Goal: Task Accomplishment & Management: Manage account settings

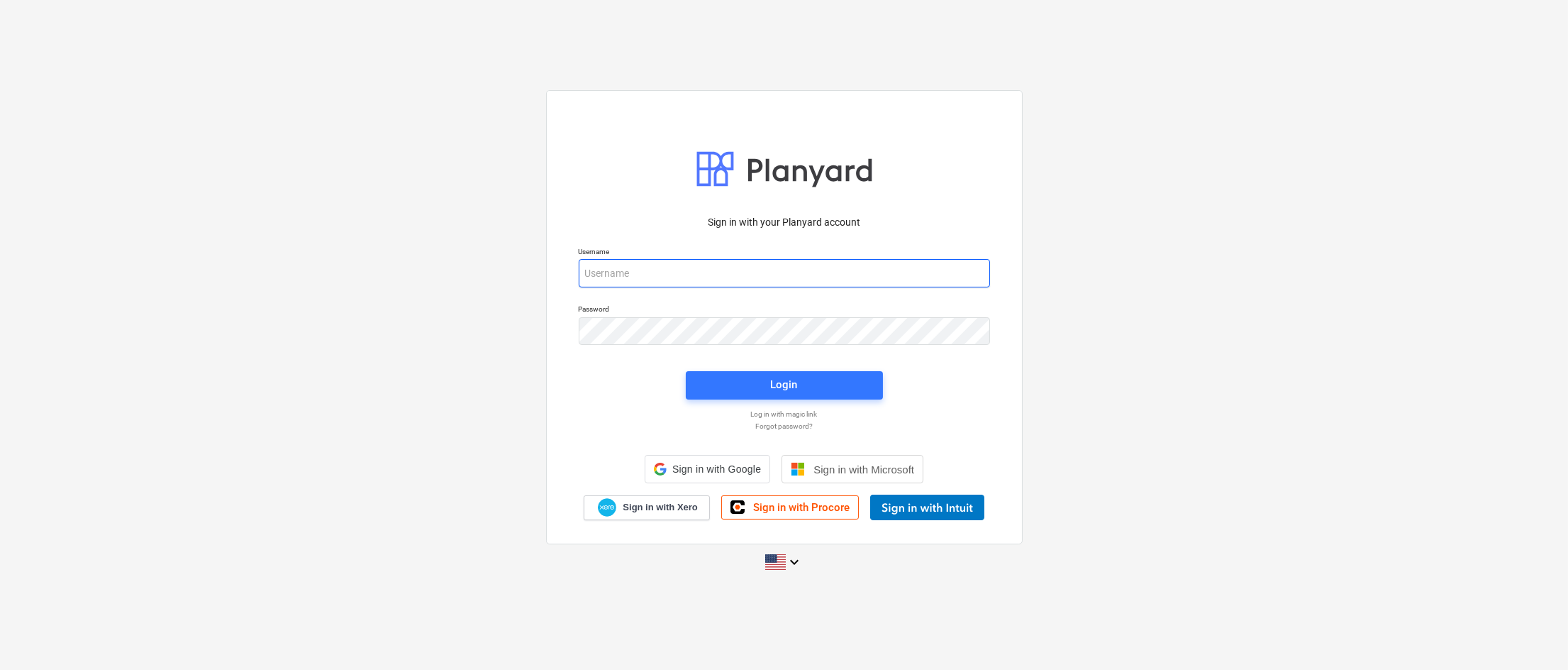
type input "[EMAIL_ADDRESS][PERSON_NAME][DOMAIN_NAME]"
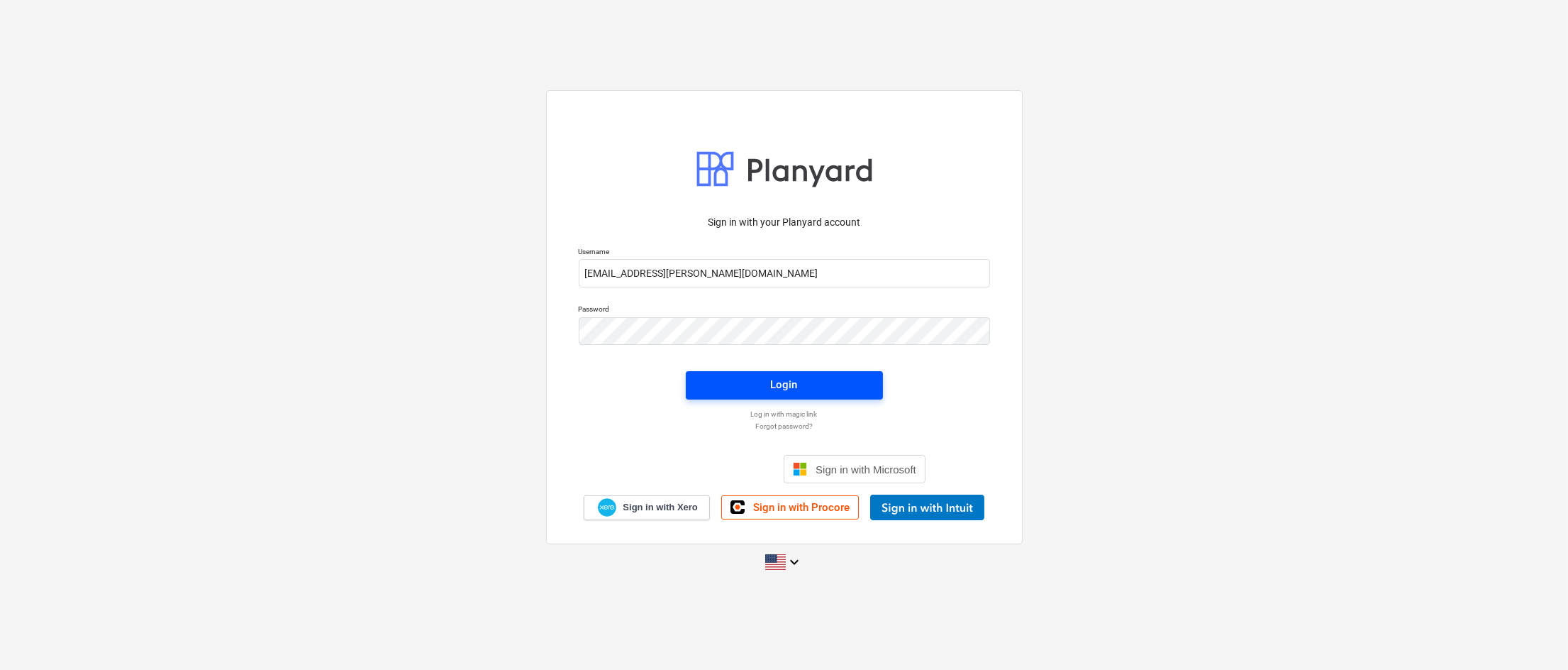
click at [767, 384] on span "Login" at bounding box center [784, 384] width 163 height 18
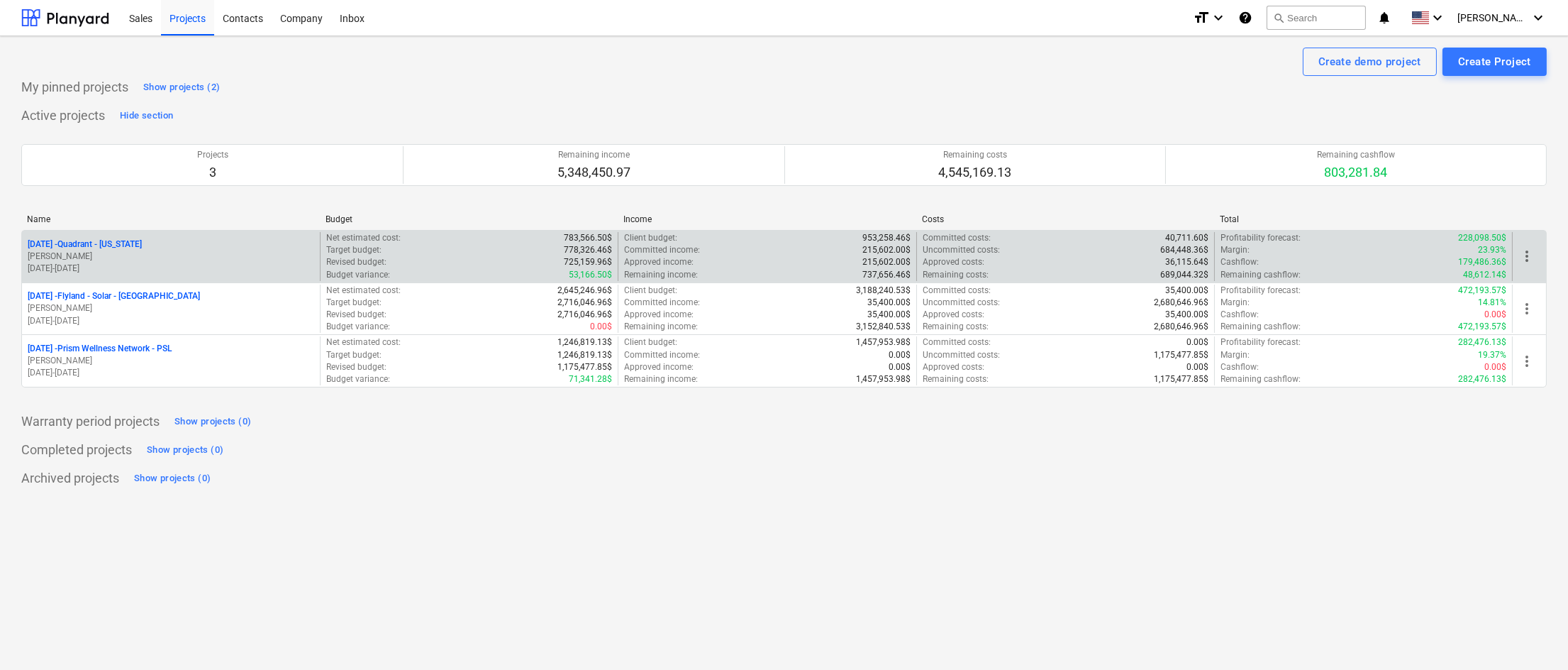
click at [110, 245] on p "[DATE] - Quadrant - [US_STATE]" at bounding box center [84, 244] width 114 height 12
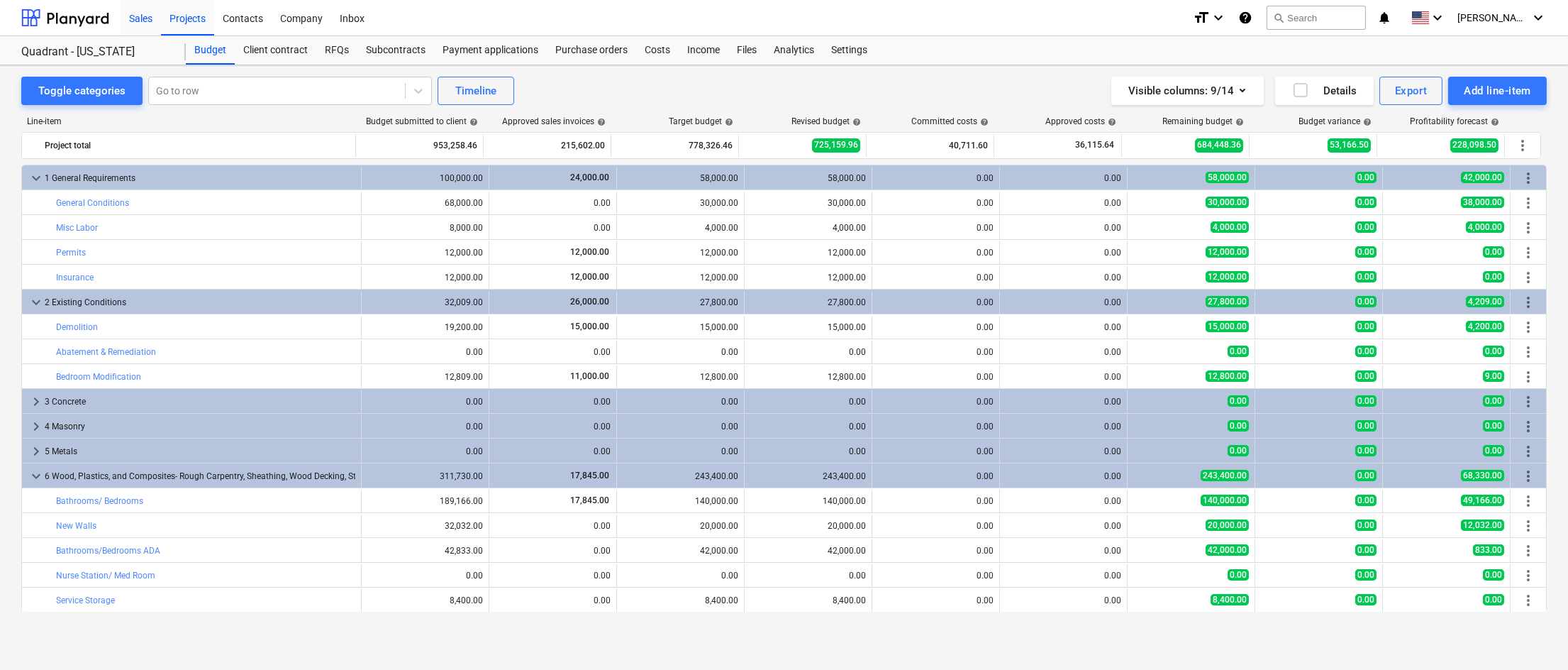
click at [144, 13] on div "Sales" at bounding box center [140, 17] width 41 height 36
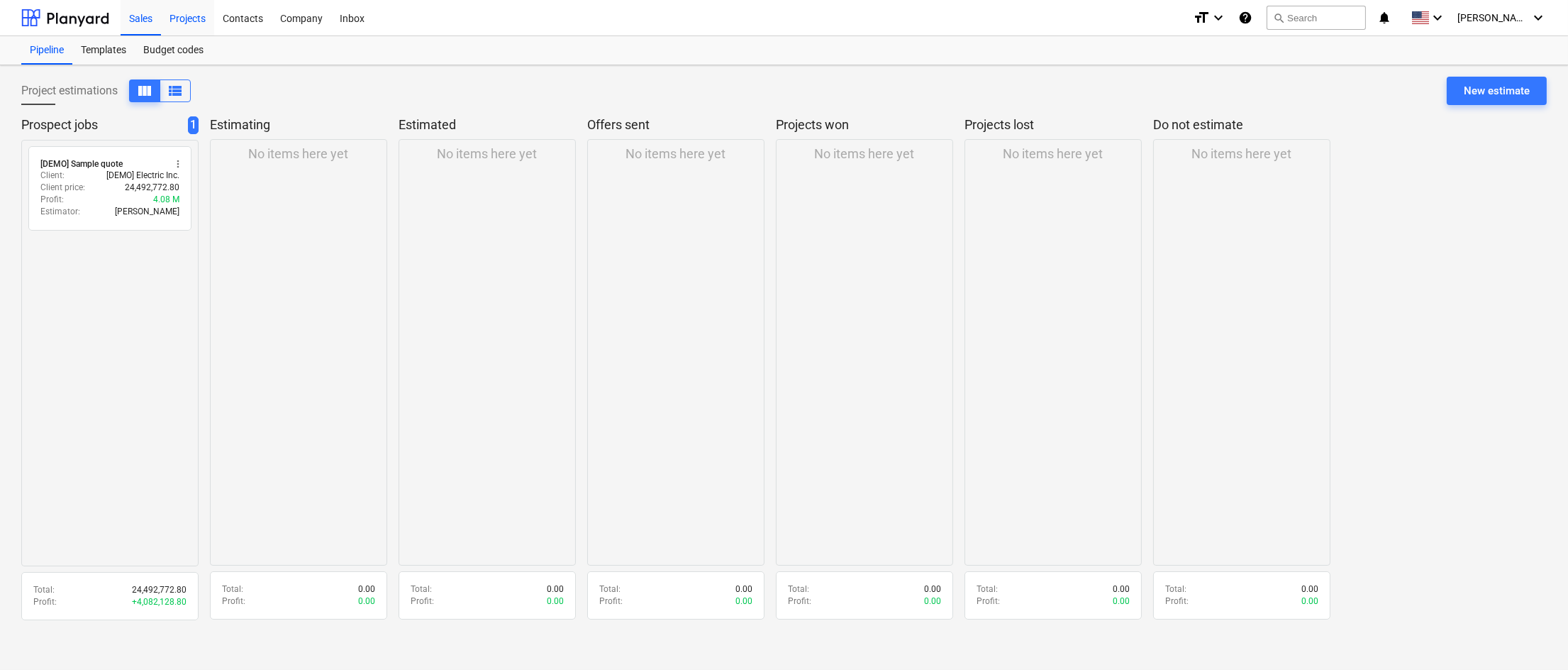
click at [189, 21] on div "Projects" at bounding box center [188, 17] width 53 height 36
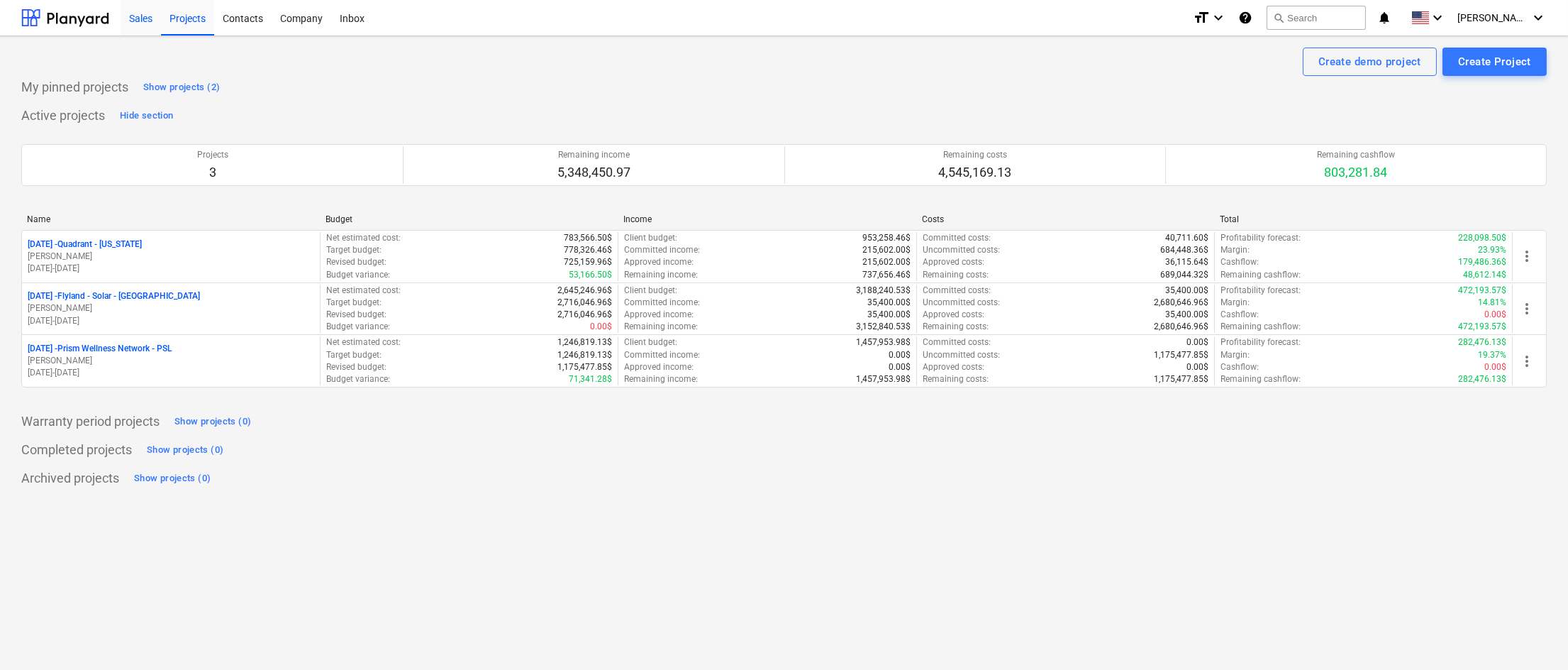
click at [139, 13] on div "Sales" at bounding box center [140, 17] width 41 height 36
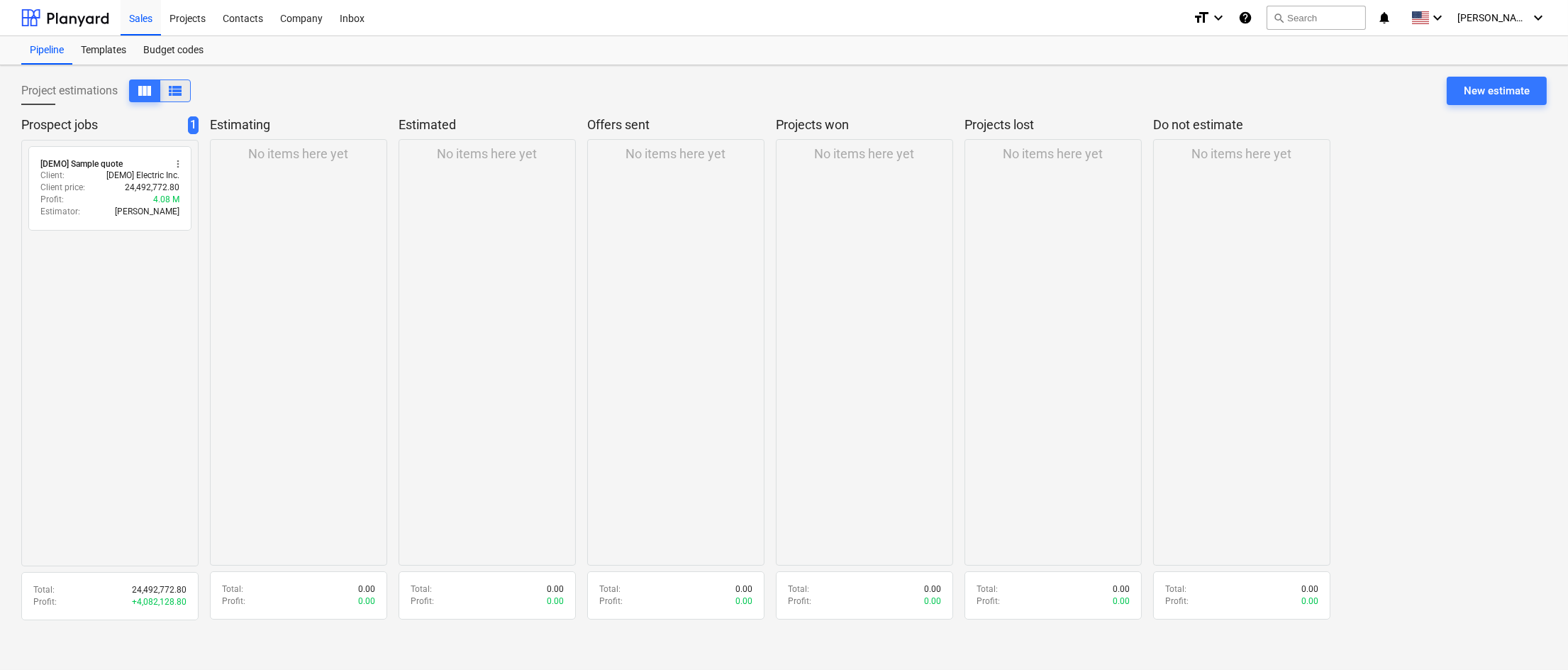
click at [175, 85] on span "view_list" at bounding box center [175, 91] width 17 height 17
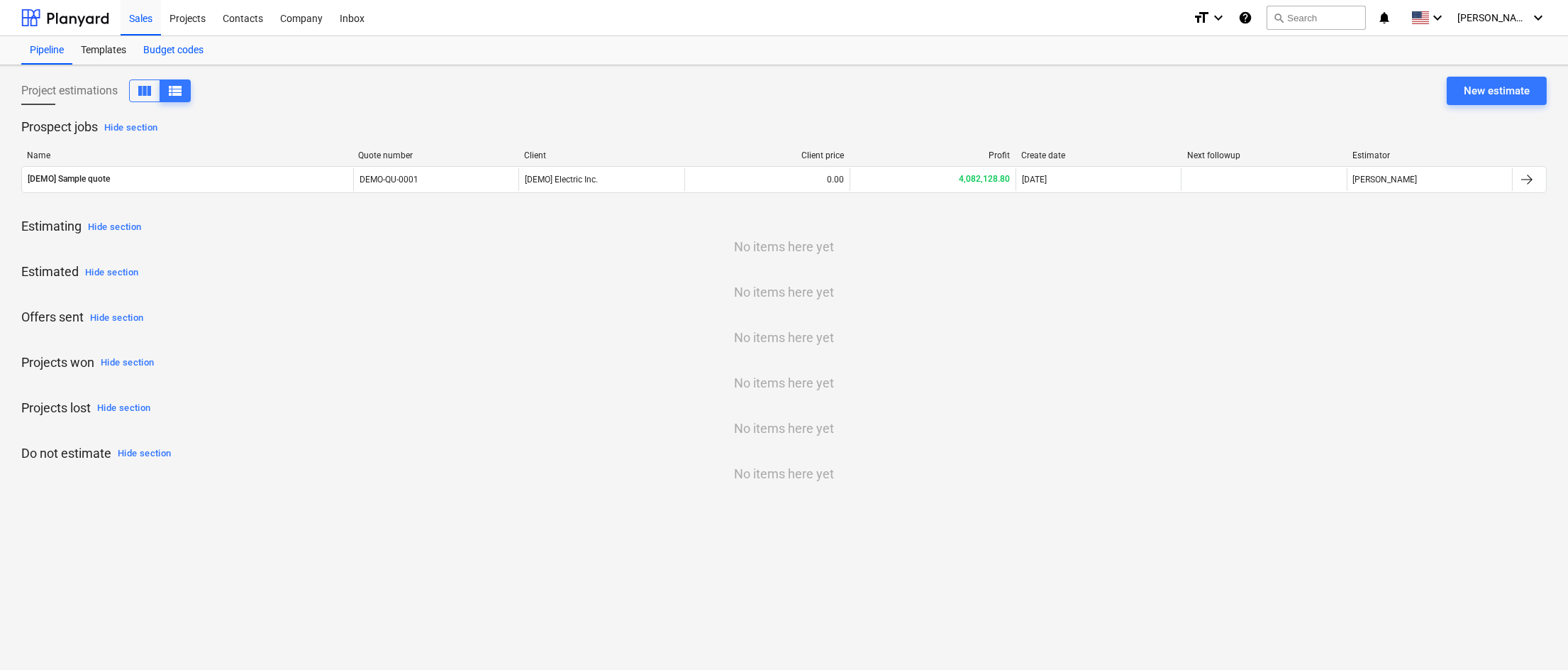
click at [175, 49] on div "Budget codes" at bounding box center [173, 50] width 77 height 28
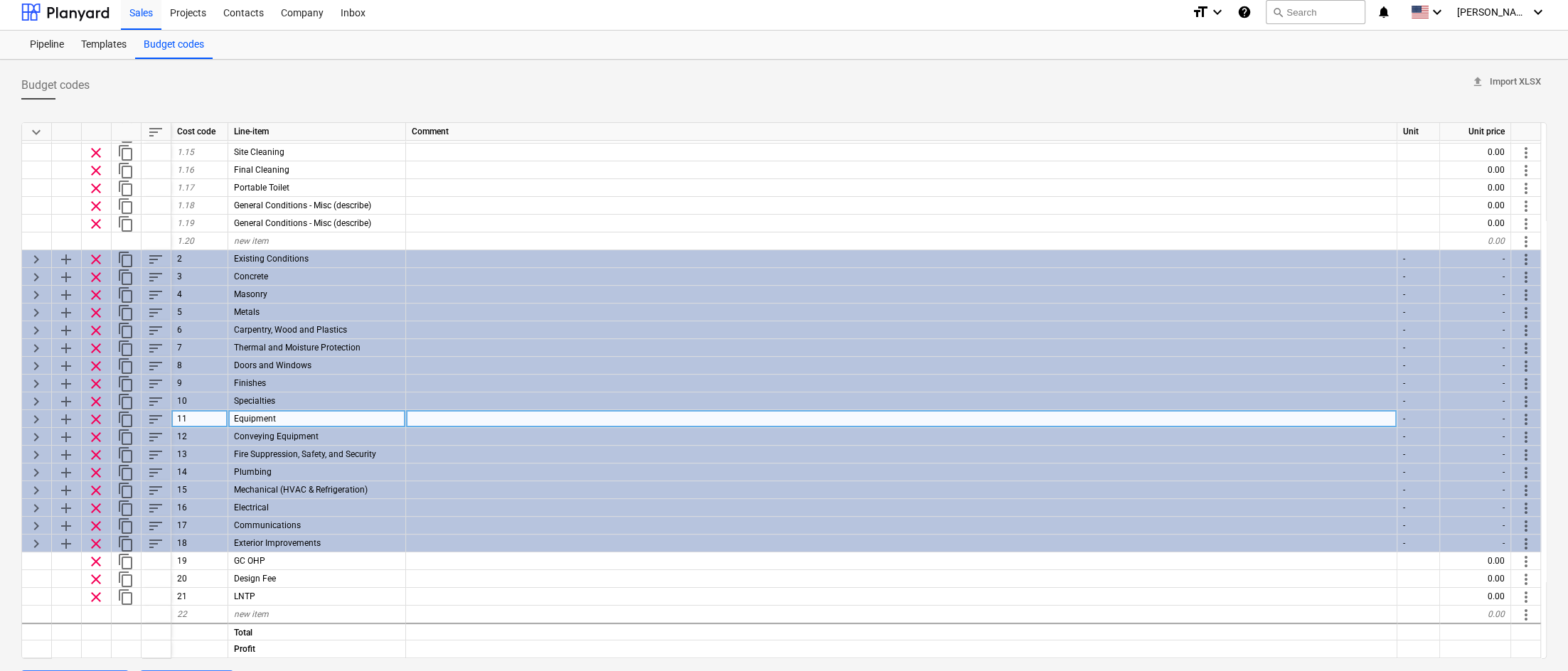
scroll to position [141, 0]
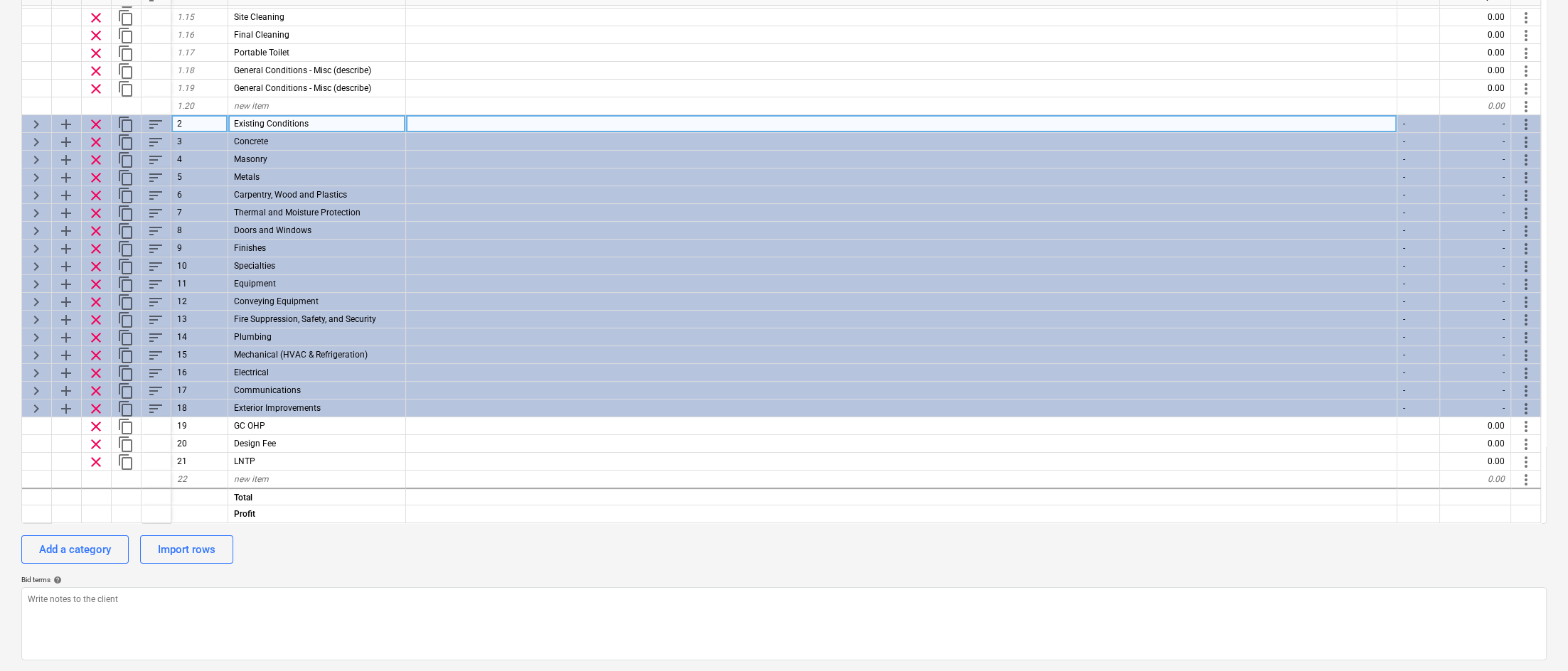
click at [35, 123] on span "keyboard_arrow_right" at bounding box center [36, 125] width 17 height 17
type textarea "x"
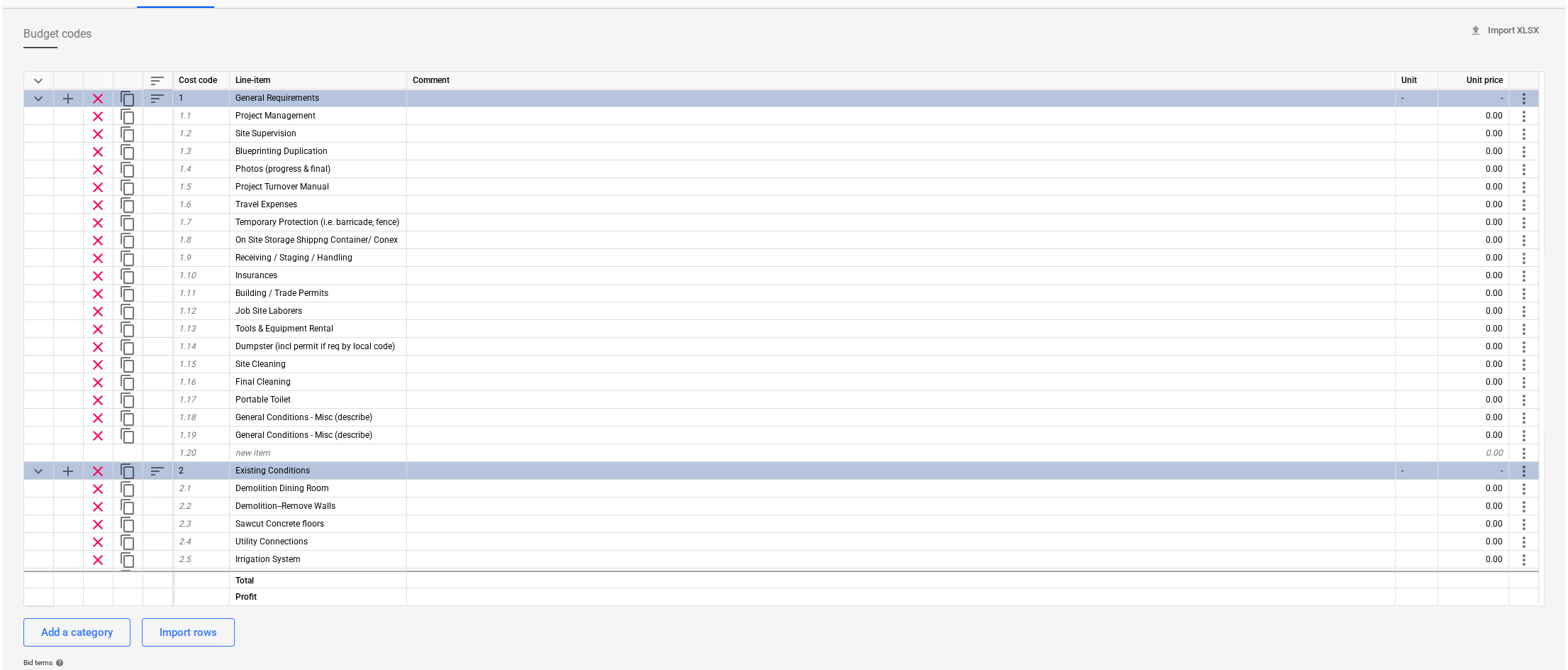
scroll to position [0, 0]
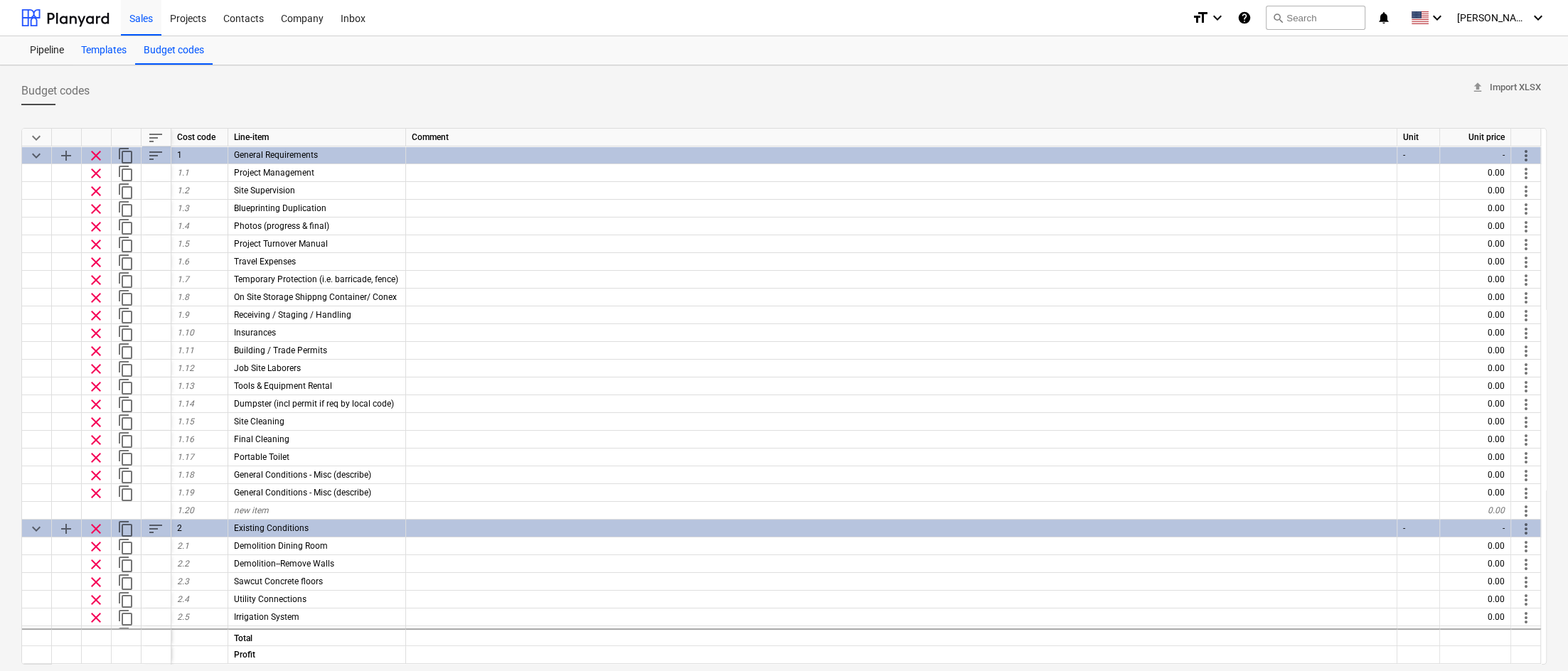
click at [114, 48] on div "Templates" at bounding box center [104, 50] width 63 height 29
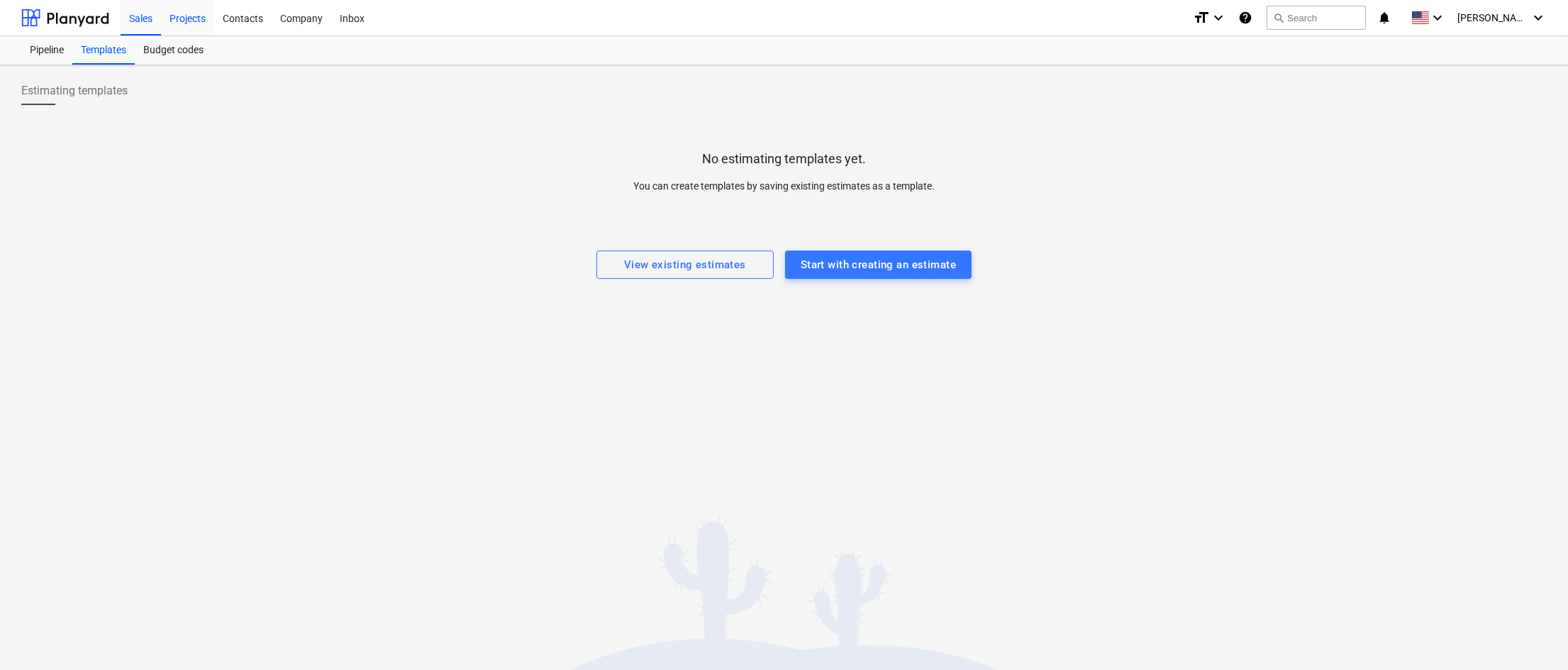
click at [190, 17] on div "Projects" at bounding box center [188, 17] width 53 height 36
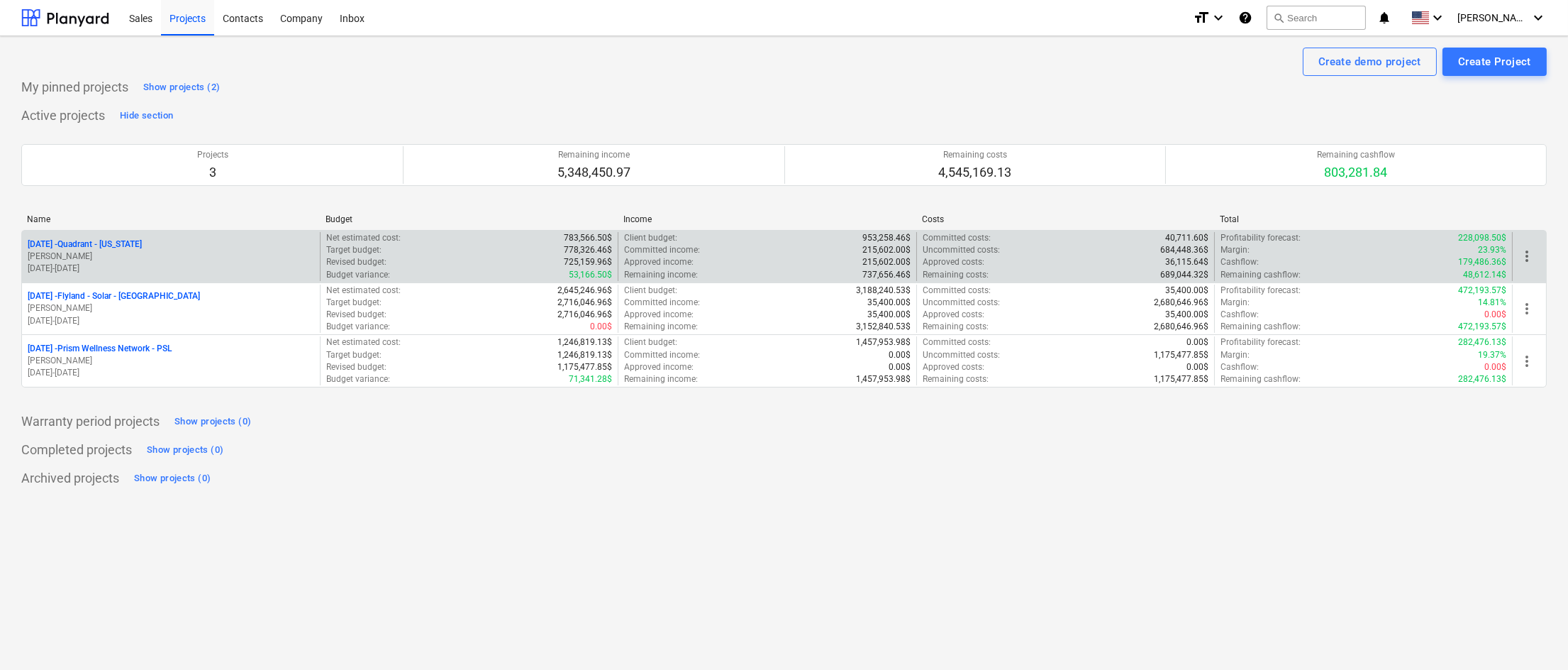
click at [91, 233] on div "[DATE] - Quadrant - [US_STATE] [PERSON_NAME] [DATE] - [DATE]" at bounding box center [171, 256] width 298 height 49
click at [100, 243] on p "[DATE] - Quadrant - [US_STATE]" at bounding box center [84, 244] width 114 height 12
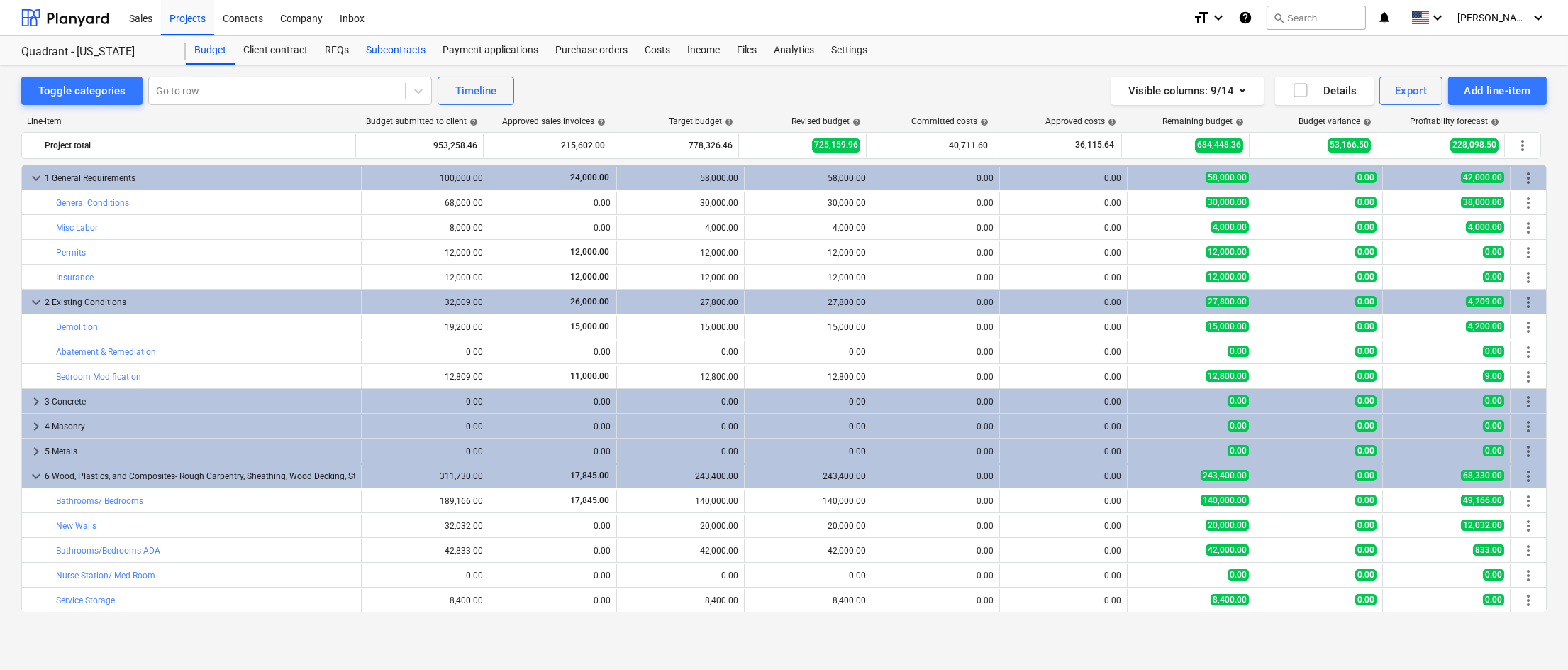
click at [400, 49] on div "Subcontracts" at bounding box center [396, 50] width 77 height 28
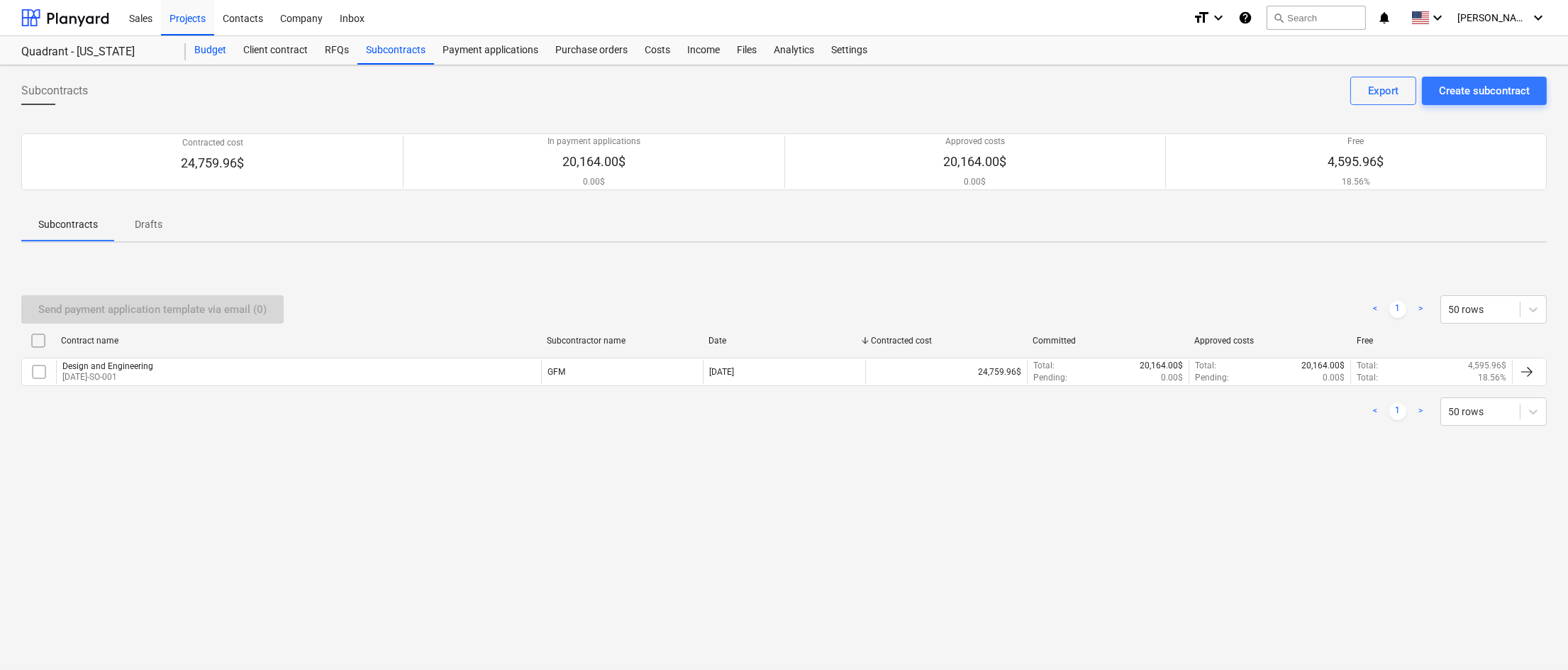
click at [204, 55] on div "Budget" at bounding box center [211, 50] width 49 height 28
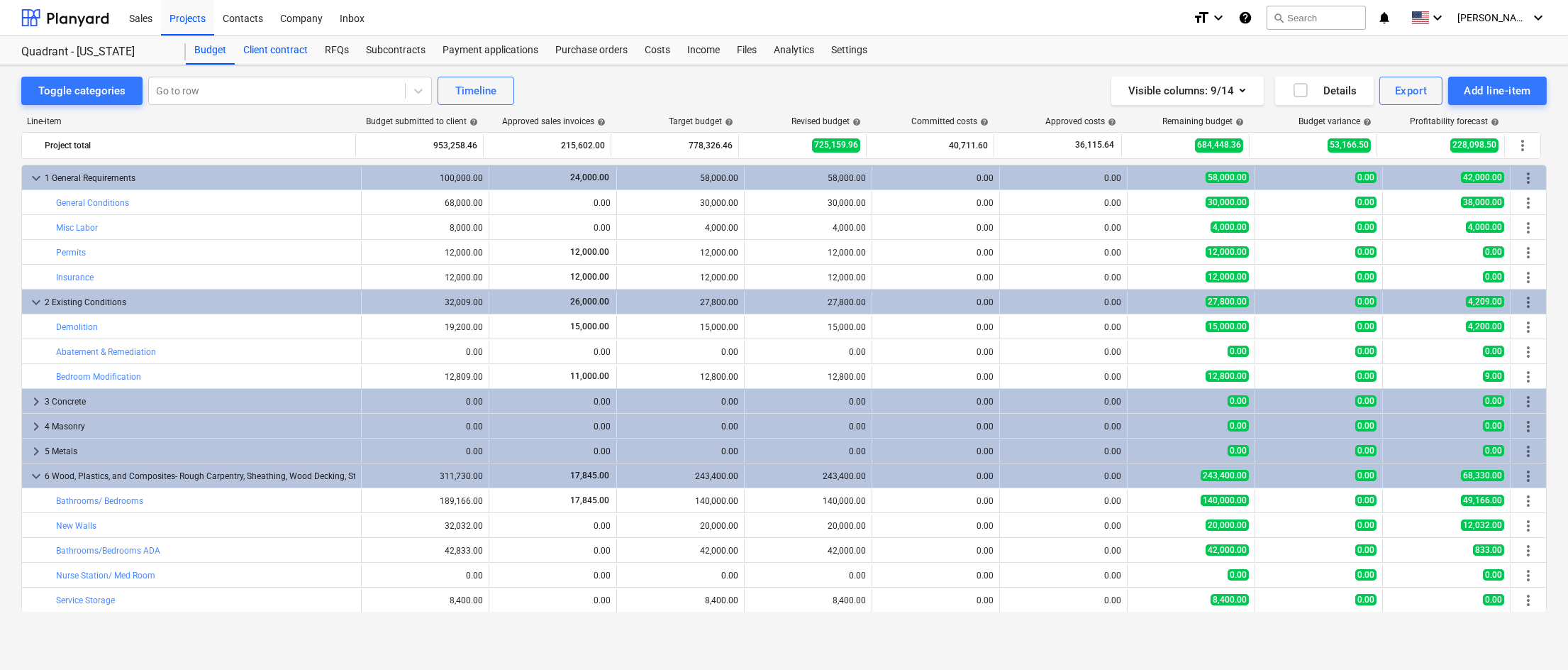
click at [272, 49] on div "Client contract" at bounding box center [275, 50] width 82 height 28
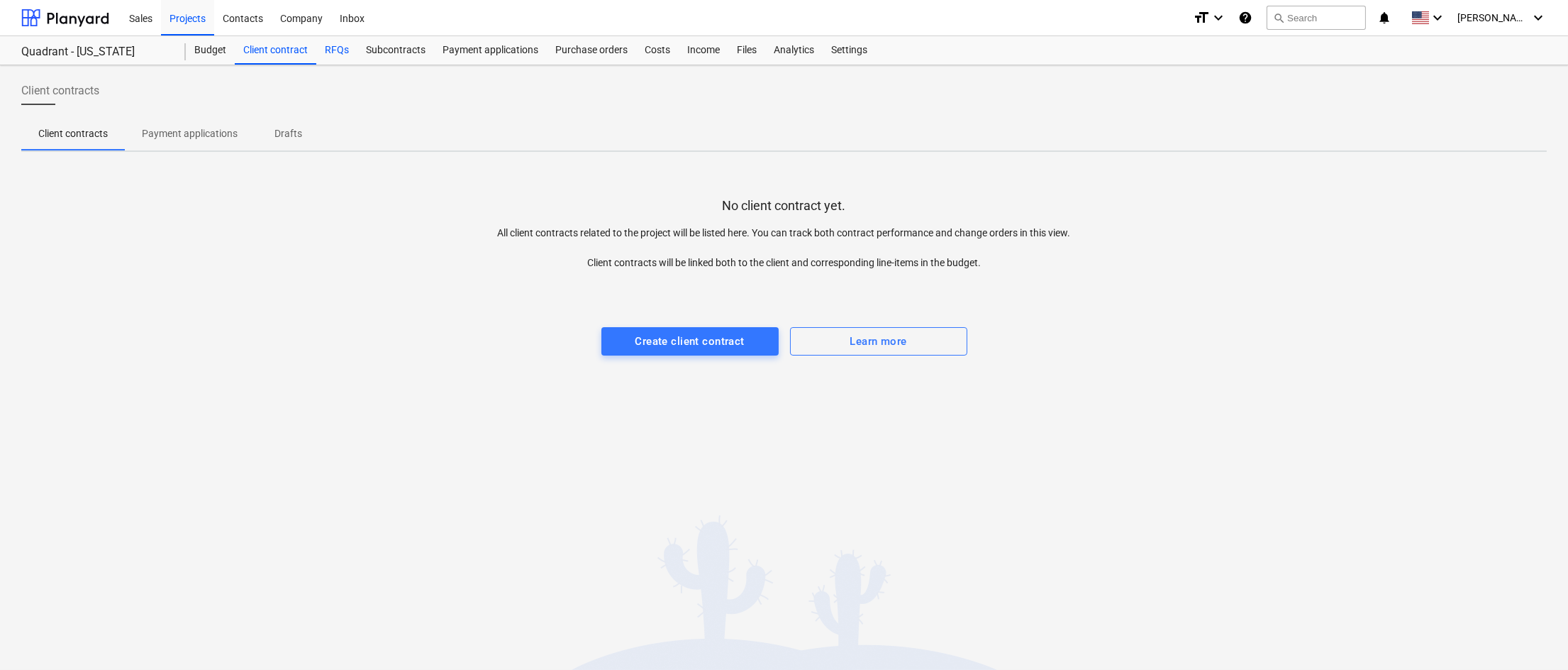
click at [337, 54] on div "RFQs" at bounding box center [336, 50] width 41 height 28
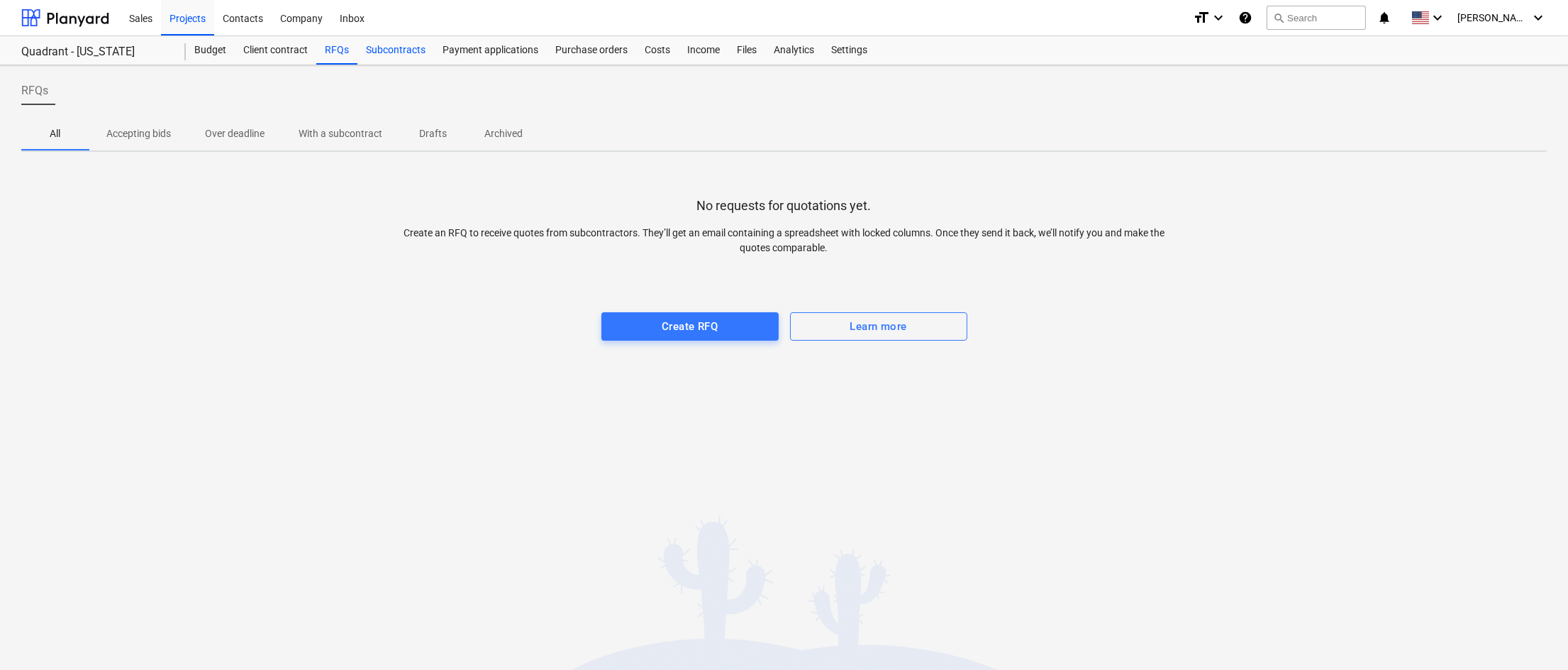
click at [400, 44] on div "Subcontracts" at bounding box center [396, 50] width 77 height 28
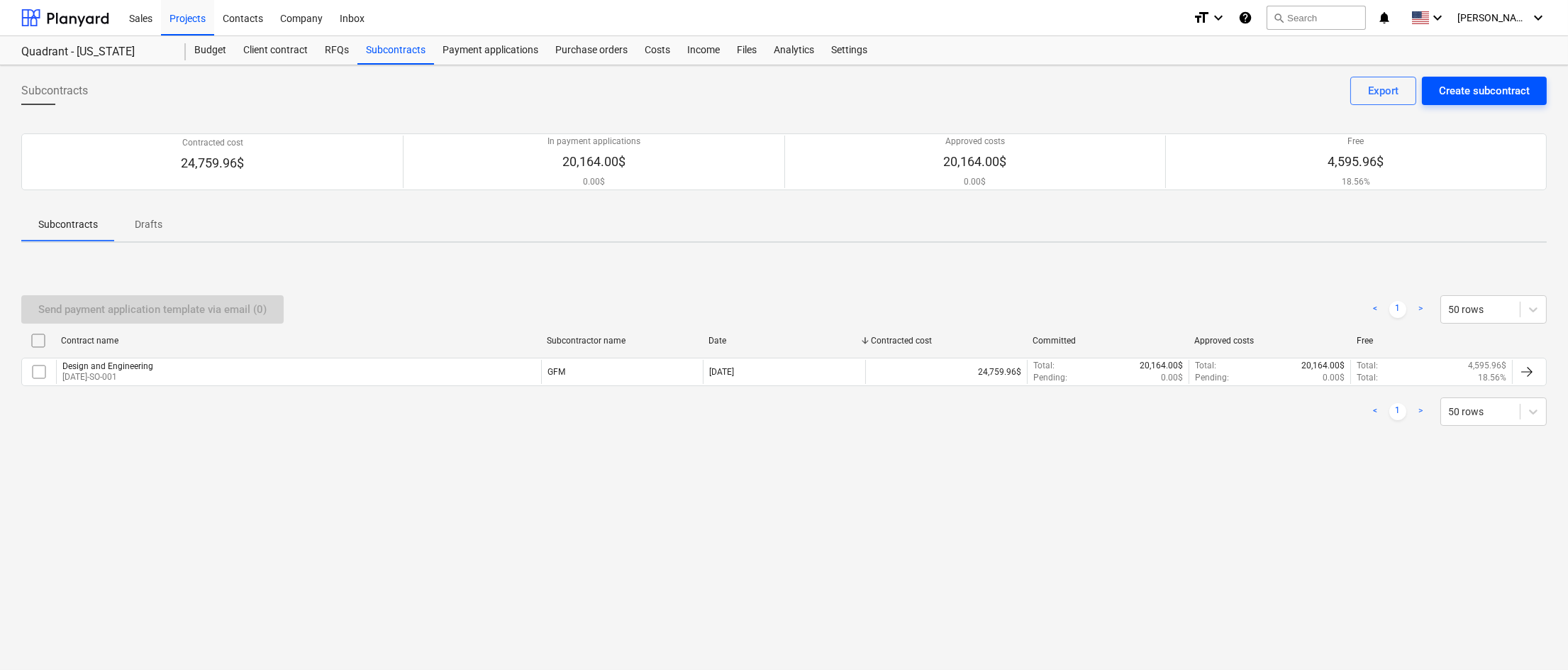
click at [1508, 91] on div "Create subcontract" at bounding box center [1485, 90] width 91 height 18
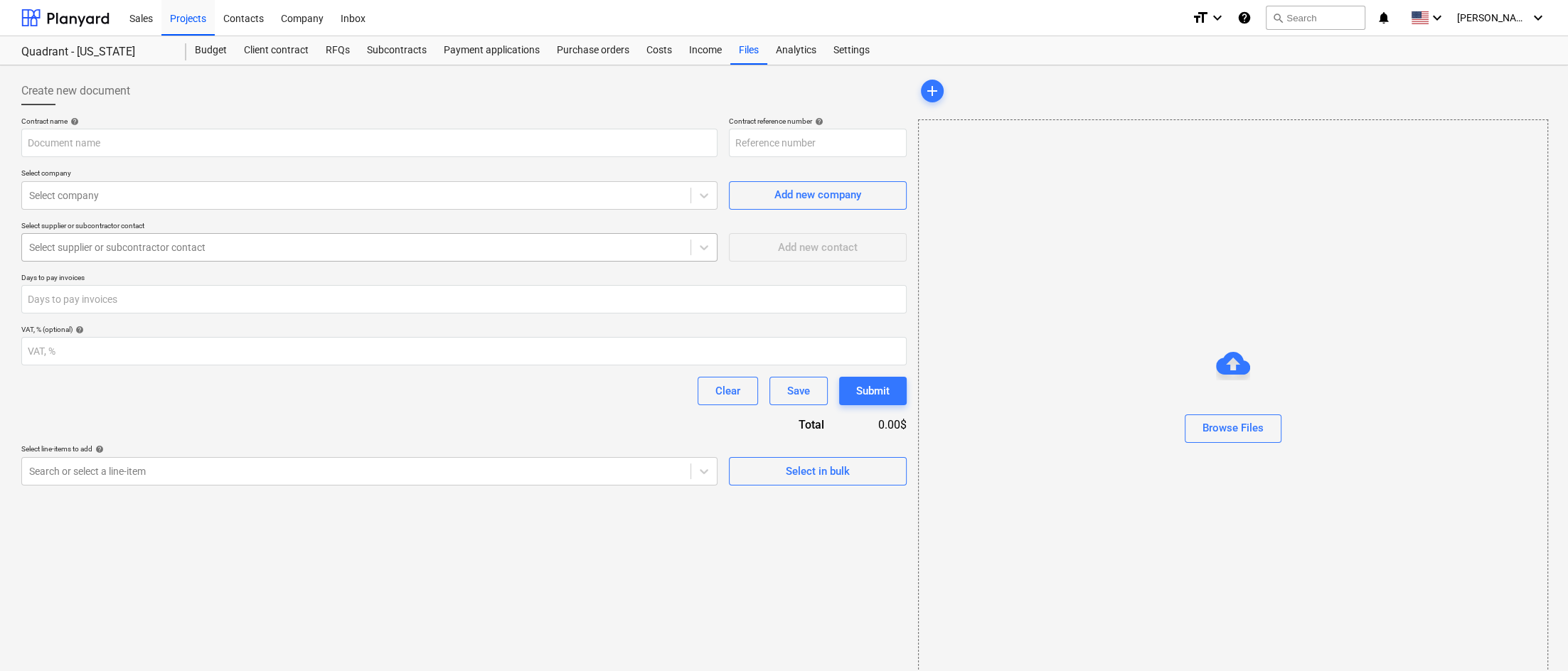
type input "[DATE]-SO-002"
click at [661, 190] on div at bounding box center [357, 195] width 654 height 14
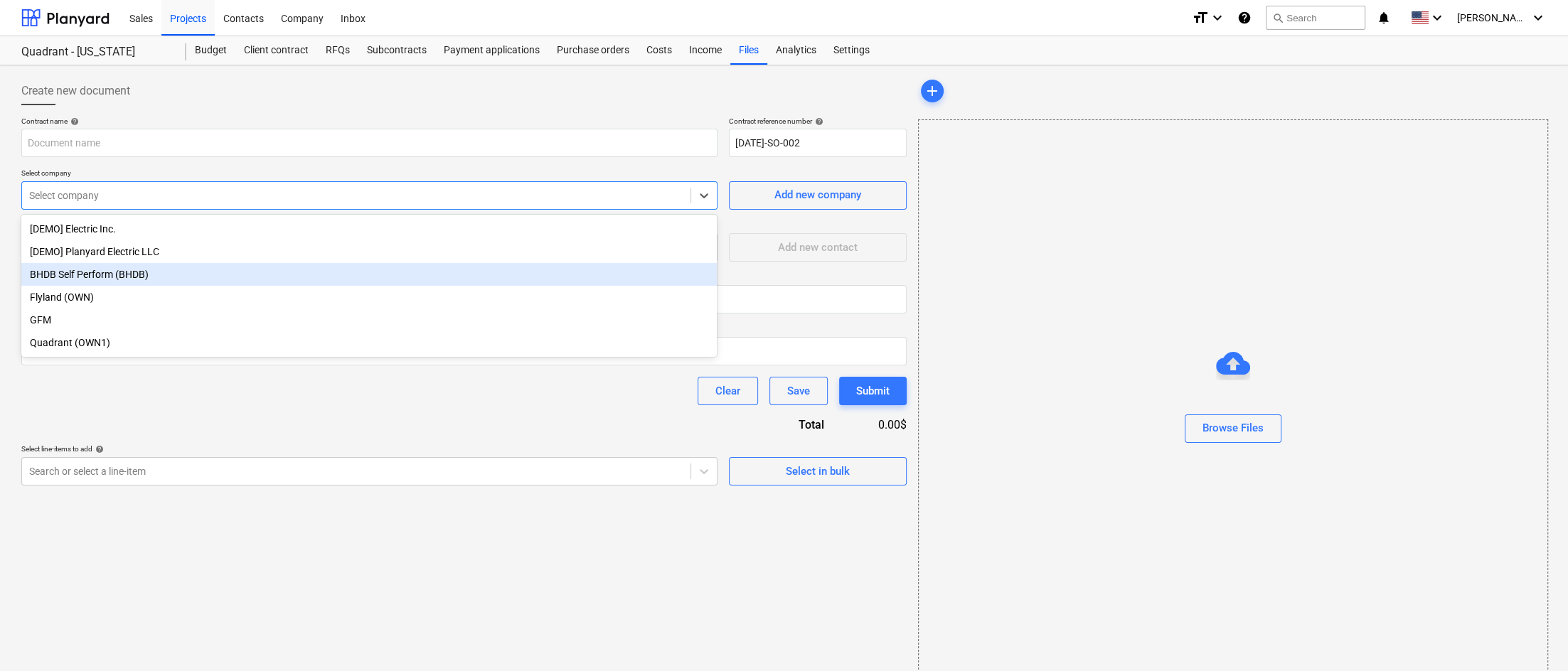
click at [128, 278] on div "BHDB Self Perform (BHDB)" at bounding box center [368, 275] width 695 height 23
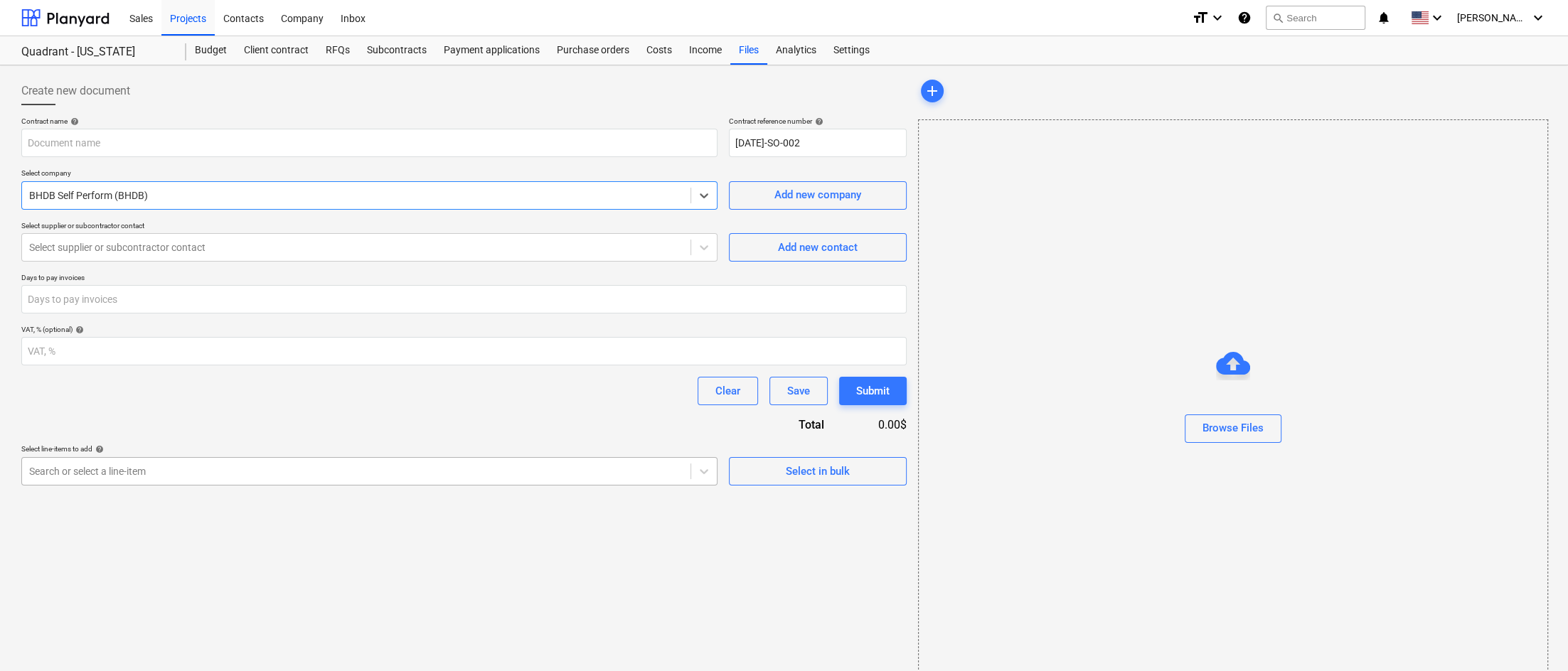
click at [542, 478] on body "Sales Projects Contacts Company Inbox format_size keyboard_arrow_down help sear…" at bounding box center [784, 336] width 1568 height 671
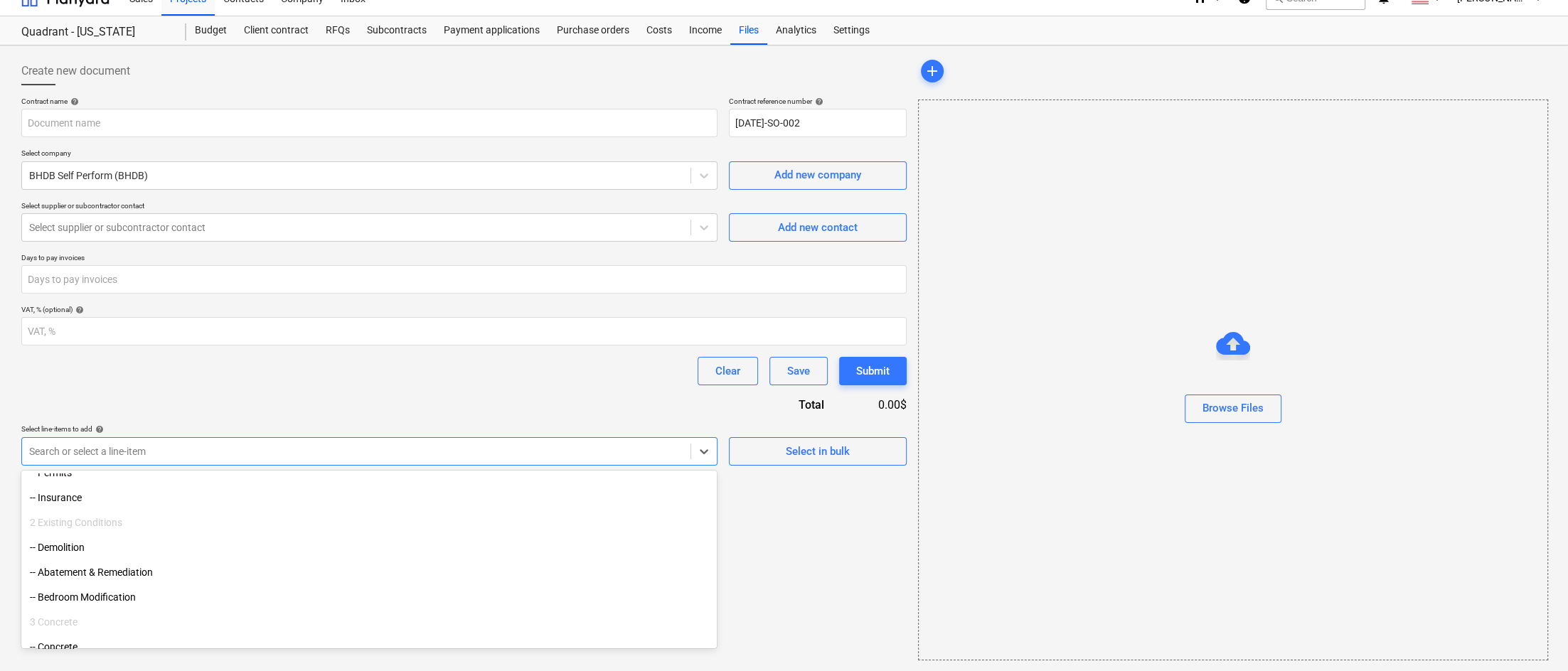
scroll to position [189, 0]
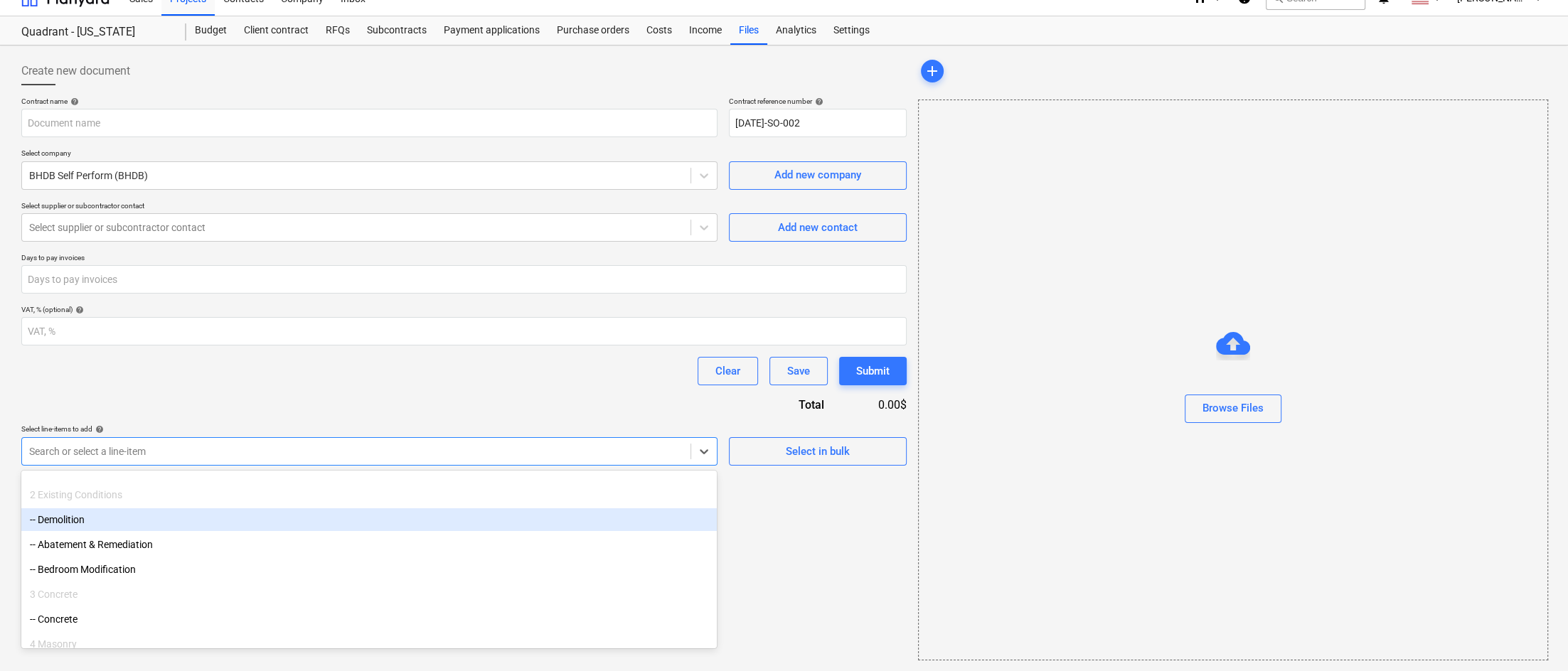
click at [94, 514] on div "-- Demolition" at bounding box center [368, 520] width 695 height 23
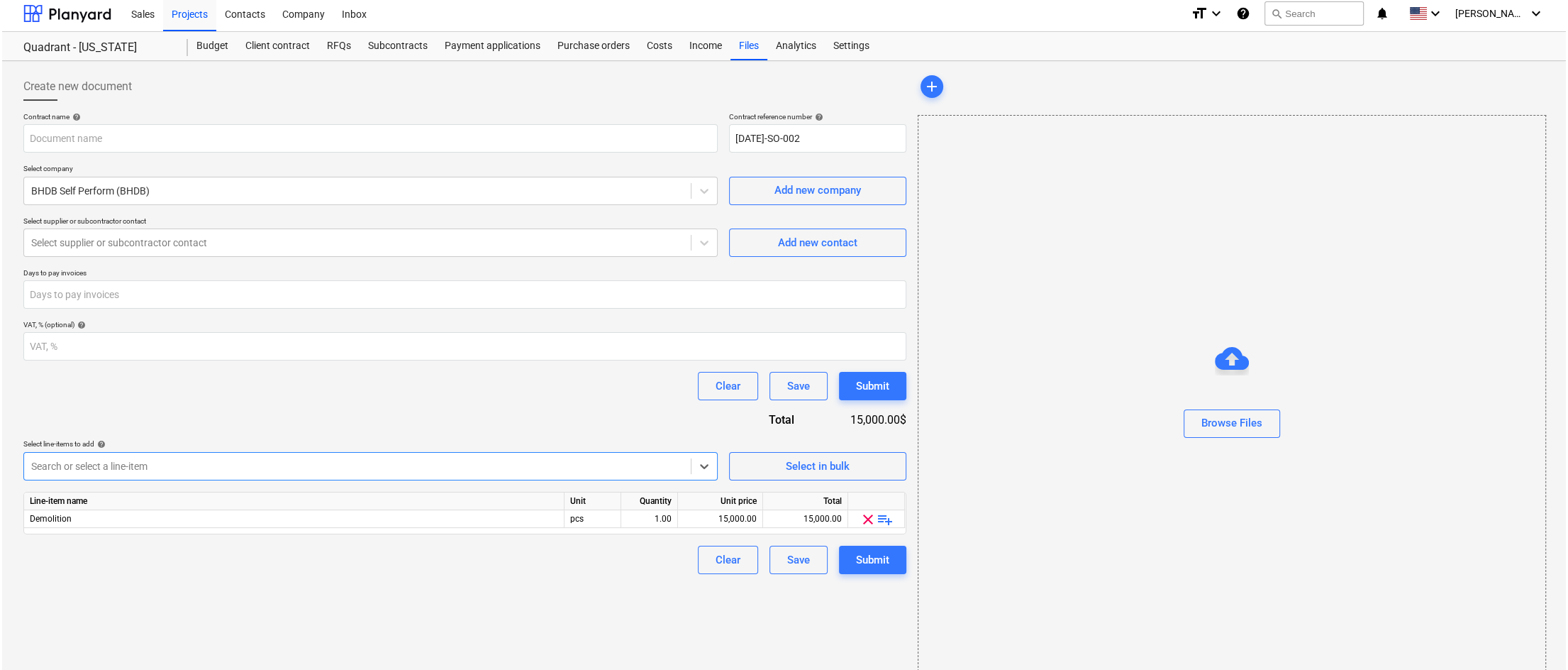
scroll to position [0, 0]
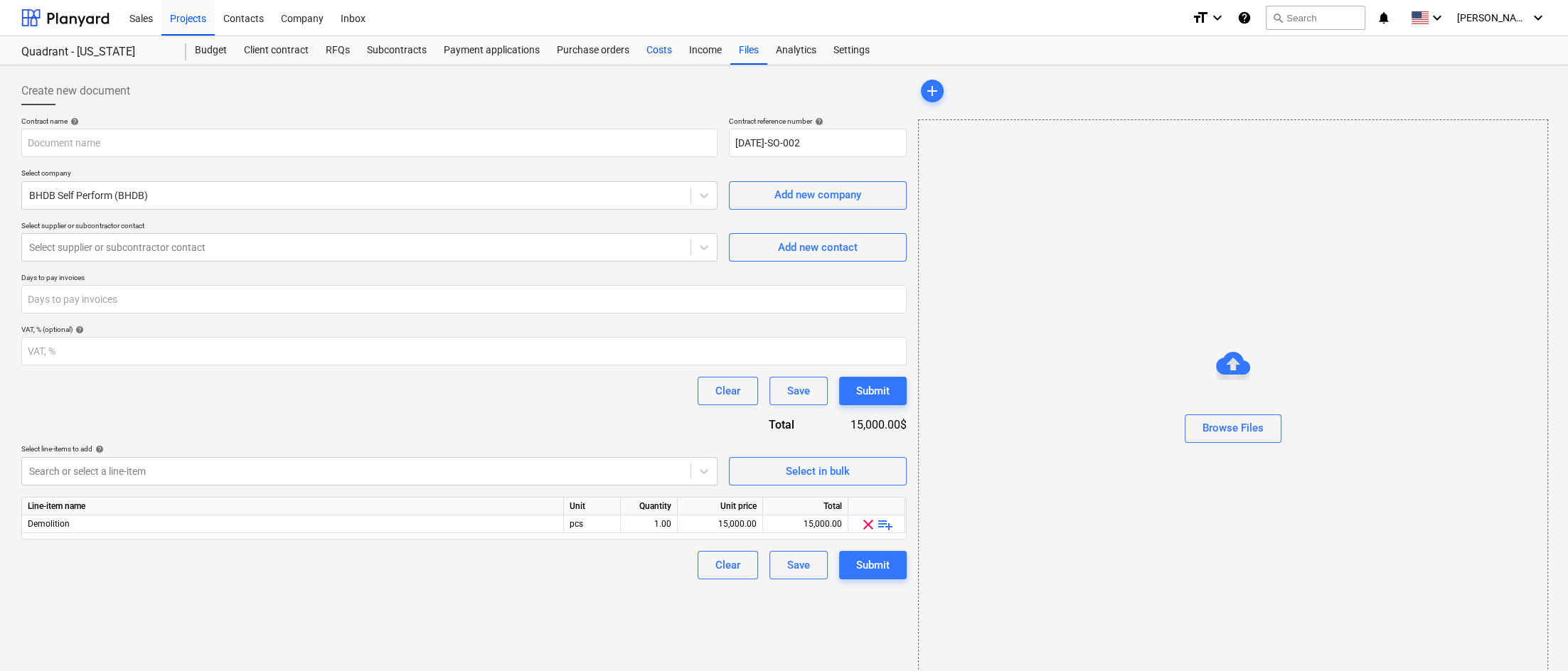
click at [648, 48] on div "Costs" at bounding box center [659, 50] width 43 height 29
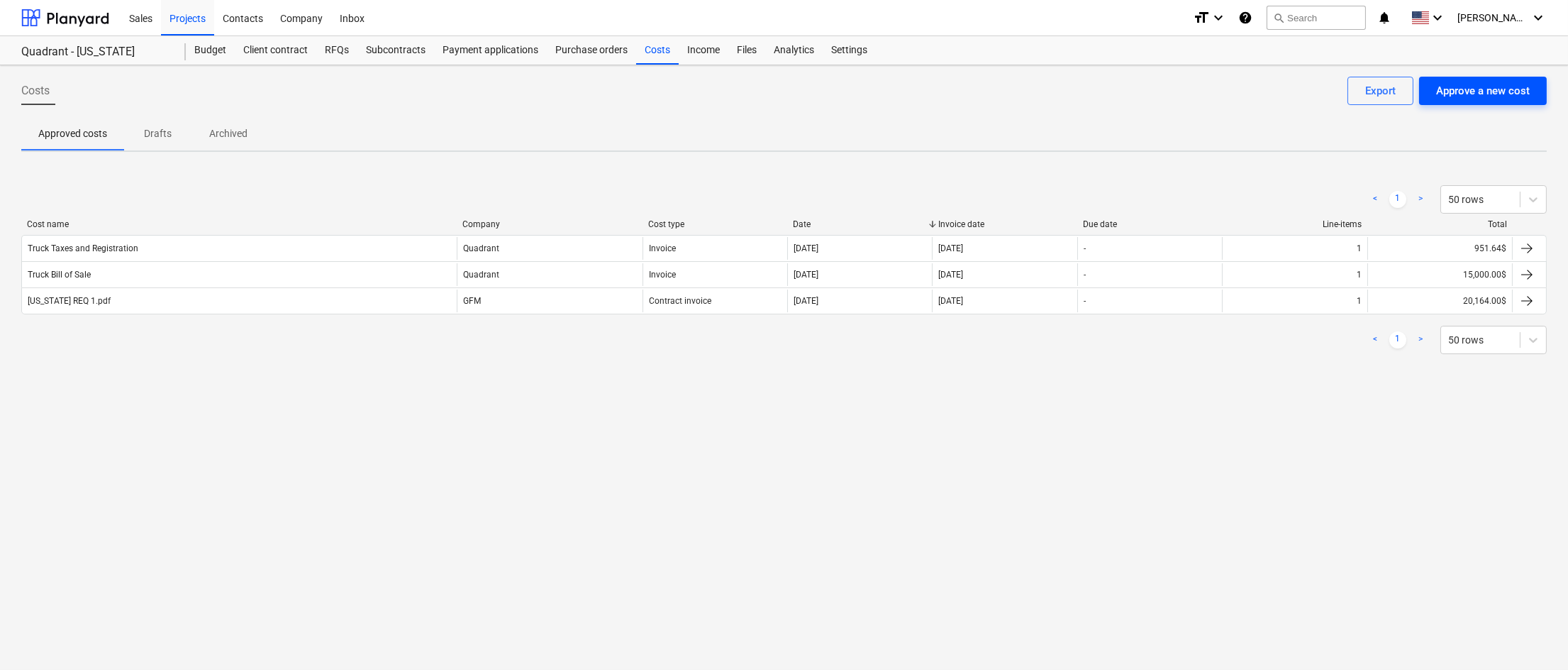
click at [1482, 87] on div "Approve a new cost" at bounding box center [1483, 90] width 94 height 18
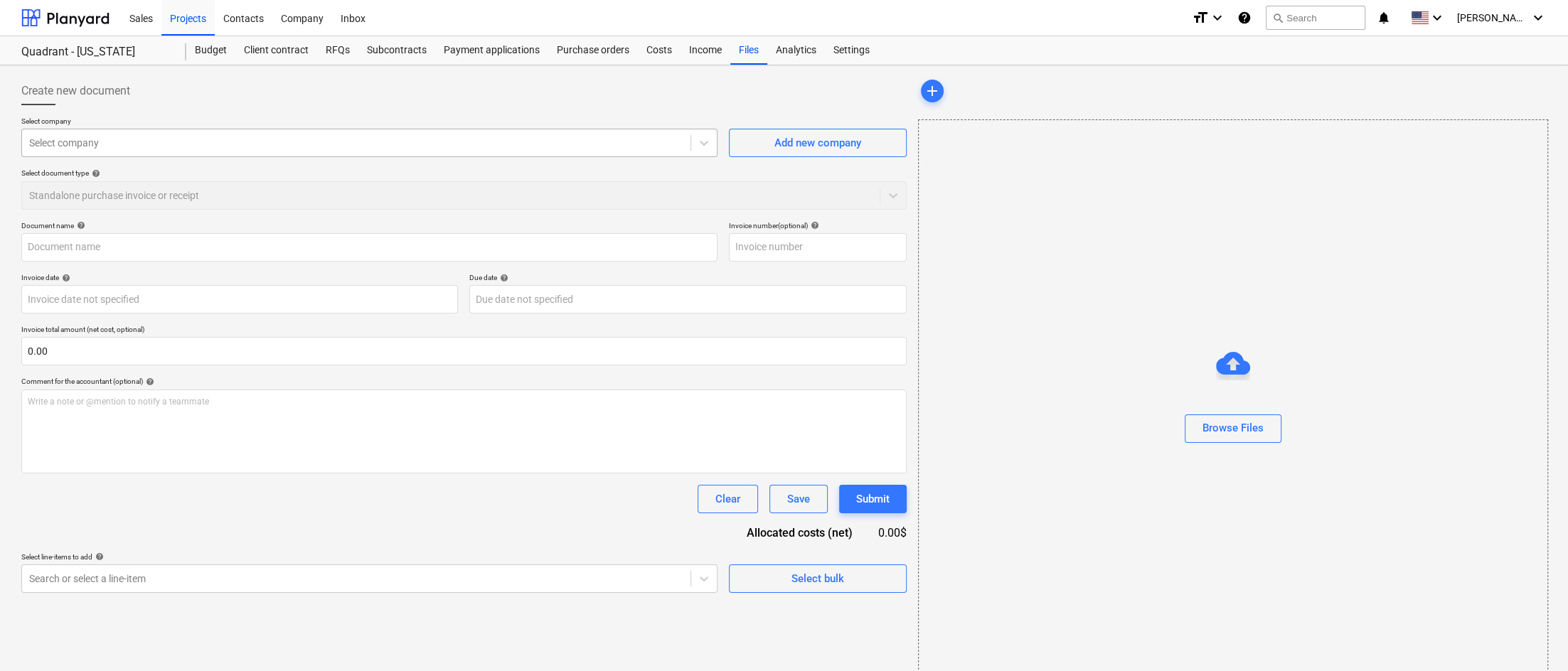
click at [310, 141] on div at bounding box center [357, 143] width 654 height 14
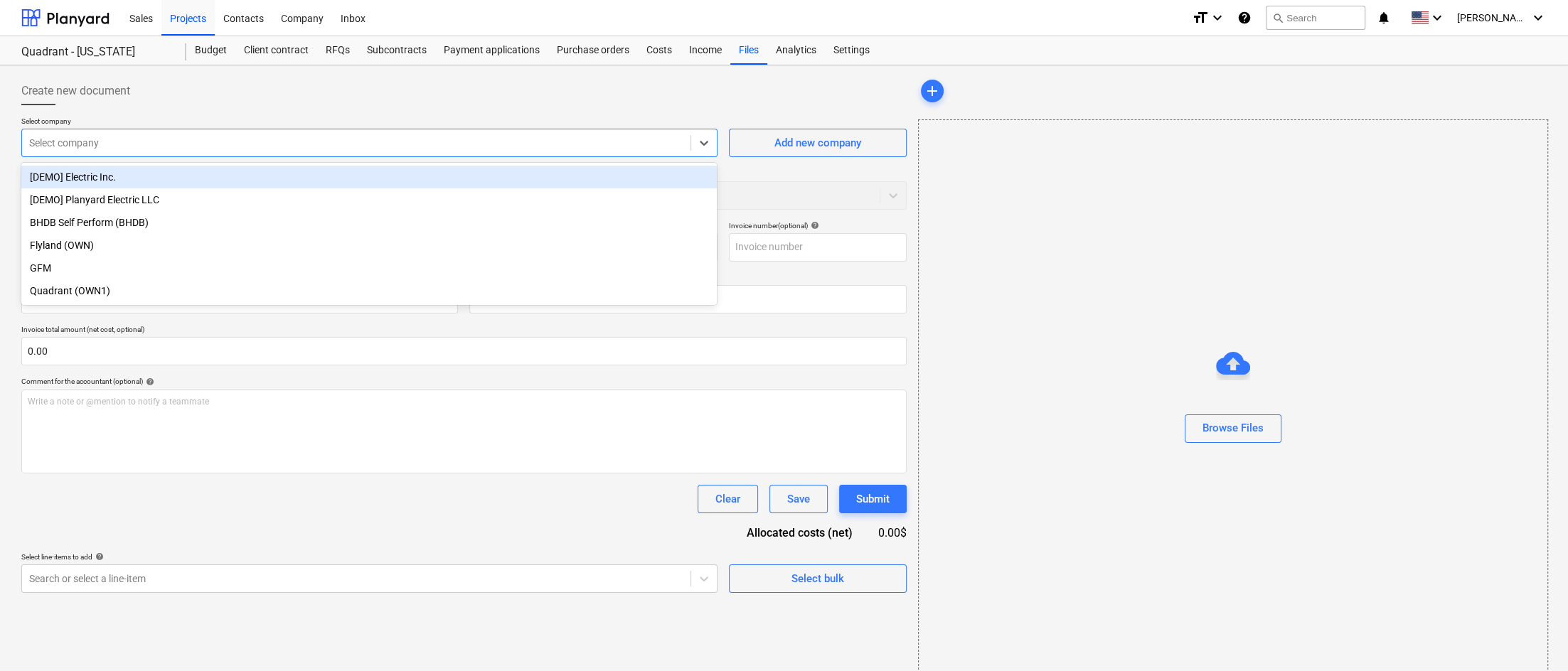
click at [188, 170] on div "[DEMO] Electric Inc." at bounding box center [368, 177] width 695 height 23
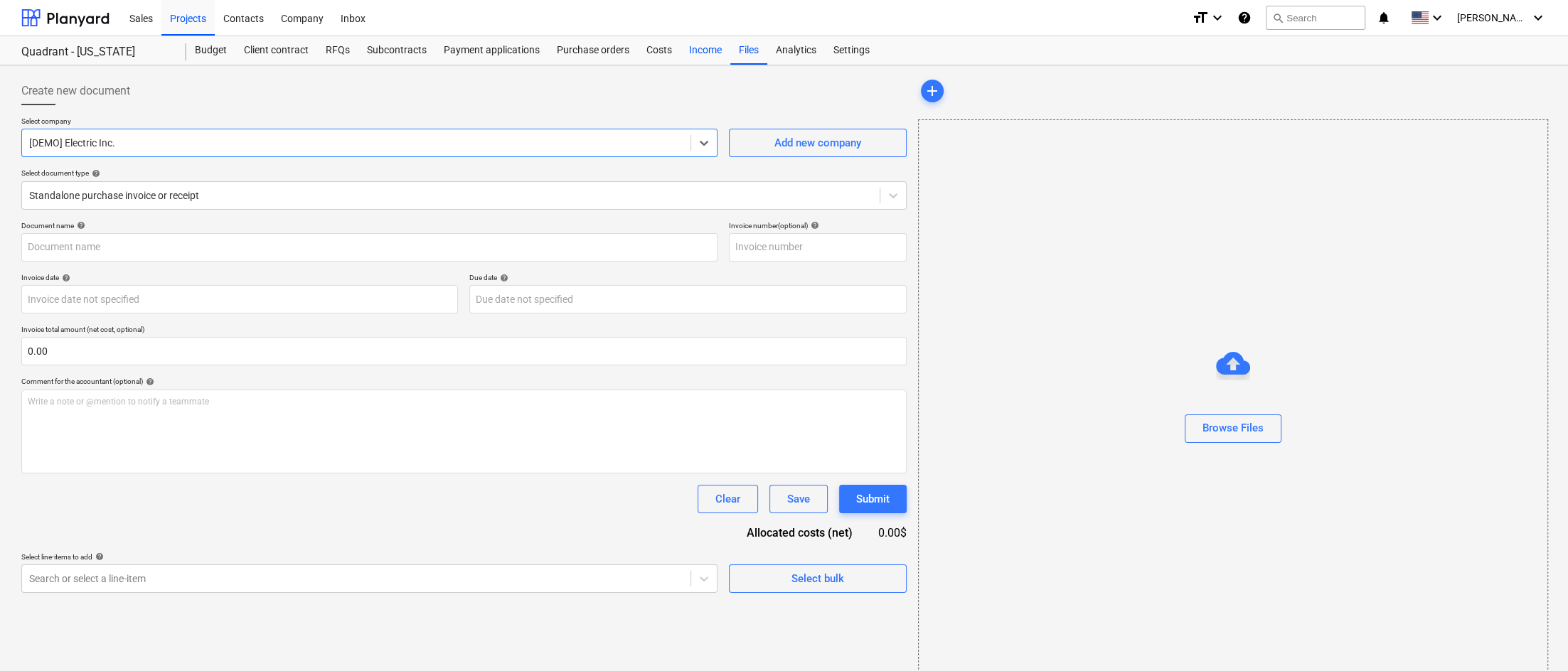
click at [703, 52] on div "Income" at bounding box center [706, 50] width 49 height 29
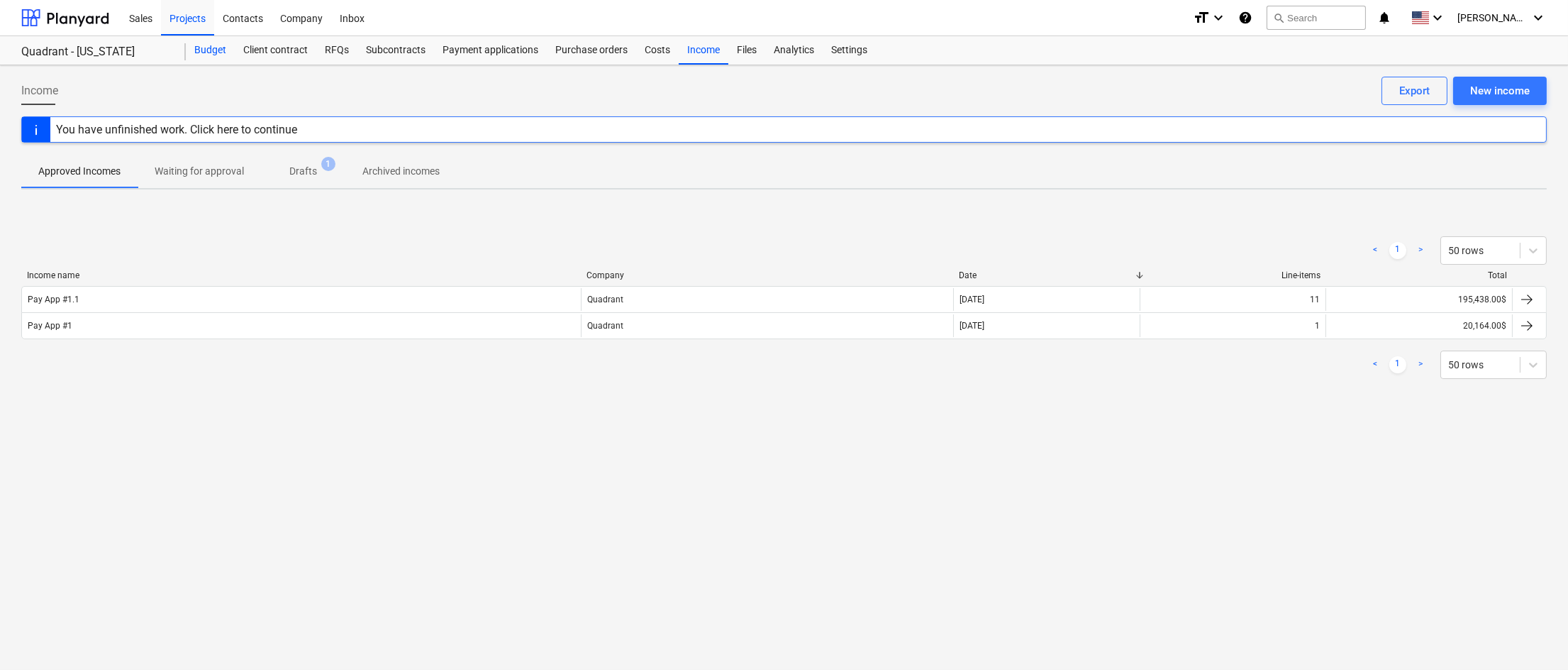
click at [218, 56] on div "Budget" at bounding box center [211, 50] width 49 height 28
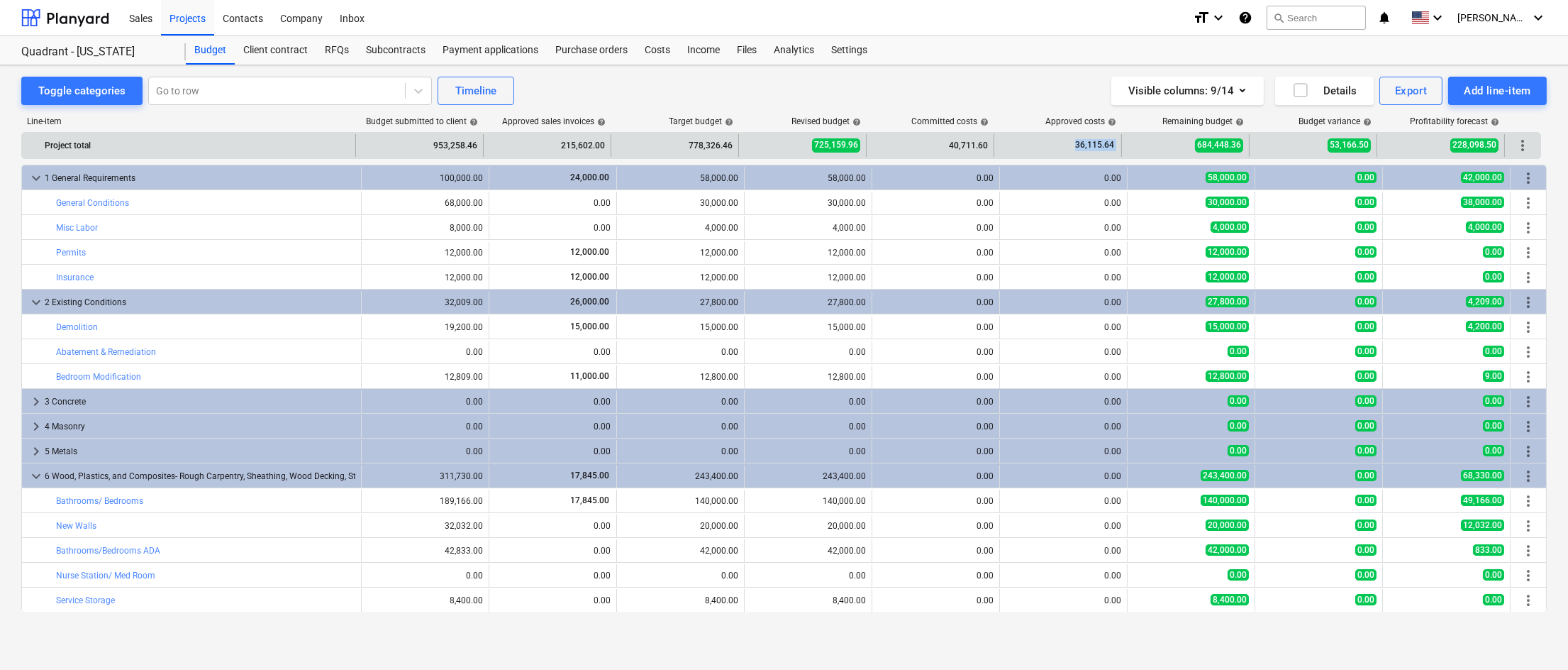
drag, startPoint x: 1066, startPoint y: 145, endPoint x: 1132, endPoint y: 146, distance: 66.0
click at [1132, 146] on div "Project total 953,258.46 215,602.00 778,326.46 725,159.96 40,711.60 36,115.64 6…" at bounding box center [781, 145] width 1519 height 23
click at [957, 149] on div "40,711.60" at bounding box center [931, 145] width 116 height 23
drag, startPoint x: 947, startPoint y: 146, endPoint x: 999, endPoint y: 146, distance: 52.0
click at [999, 146] on div "Project total 953,258.46 215,602.00 778,326.46 725,159.96 40,711.60 36,115.64 6…" at bounding box center [781, 145] width 1519 height 23
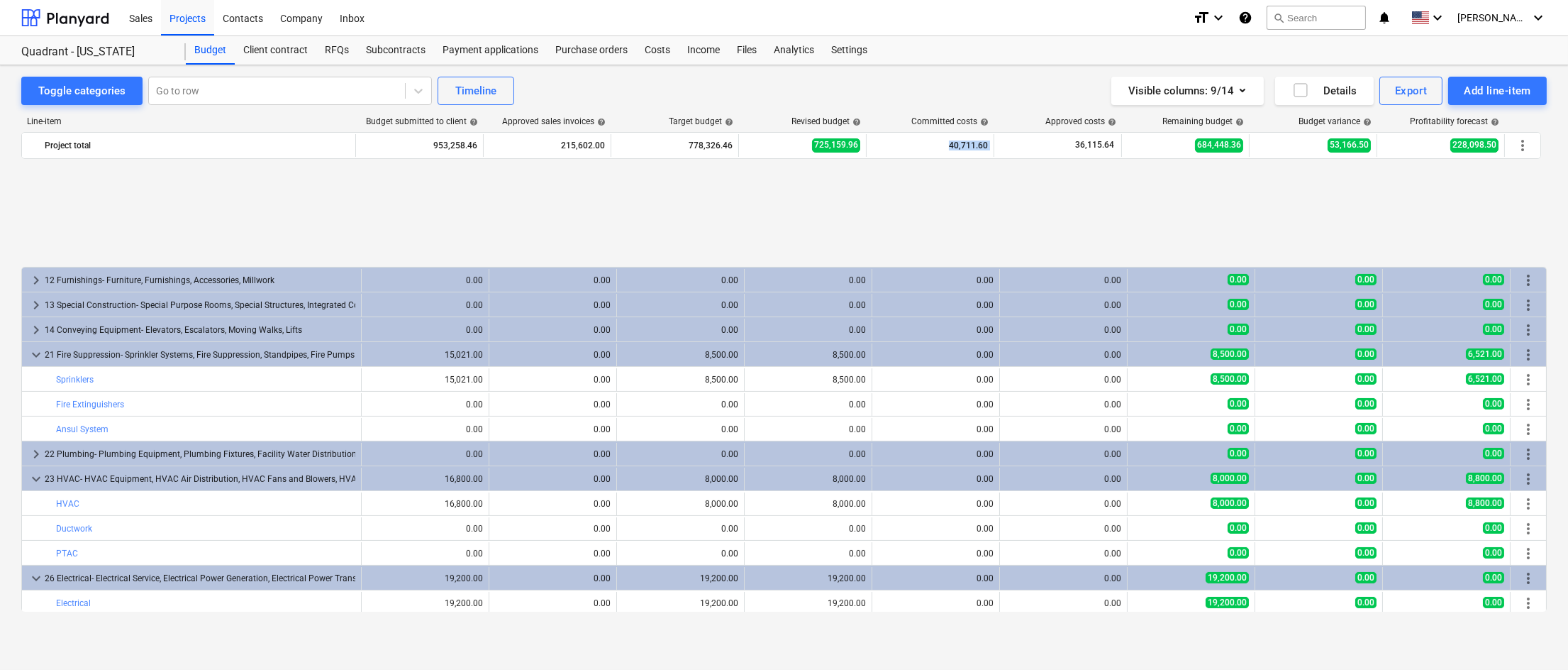
scroll to position [1390, 0]
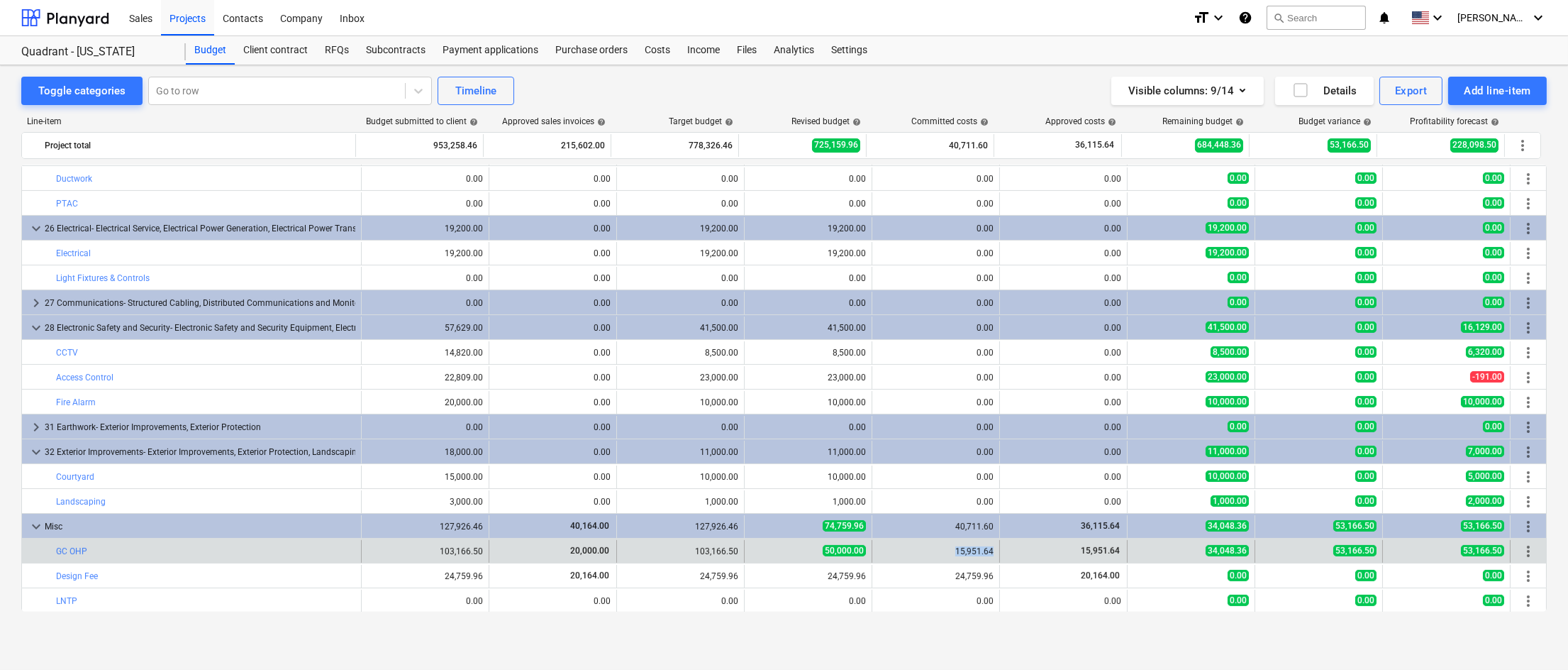
drag, startPoint x: 952, startPoint y: 552, endPoint x: 997, endPoint y: 551, distance: 45.0
click at [997, 551] on div "bar_chart GC OHP edit 103,166.50 20,000.00 edit 103,166.50 edit 50,000.00 15,95…" at bounding box center [784, 551] width 1524 height 23
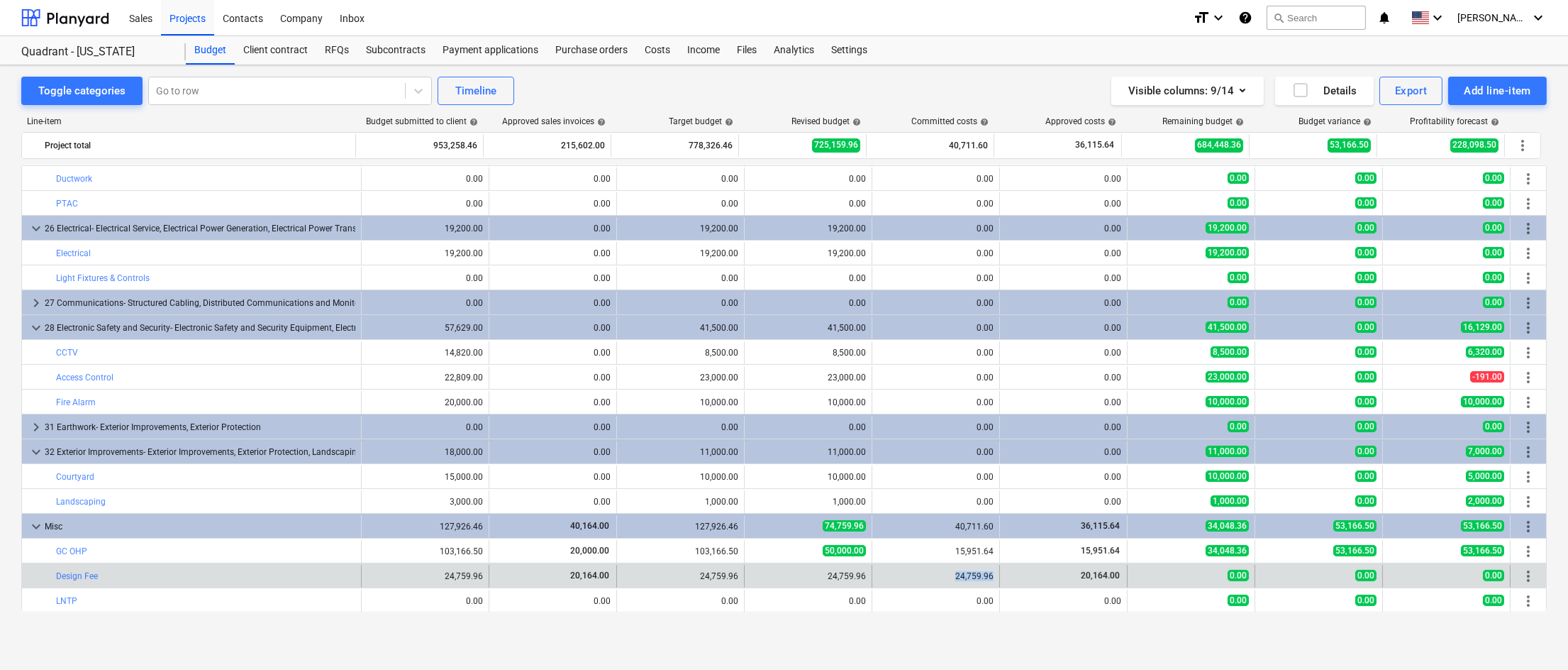
drag, startPoint x: 949, startPoint y: 578, endPoint x: 997, endPoint y: 576, distance: 48.0
click at [997, 576] on div "bar_chart Design Fee edit 24,759.96 20,164.00 edit 24,759.96 edit 24,759.96 24,…" at bounding box center [784, 576] width 1524 height 23
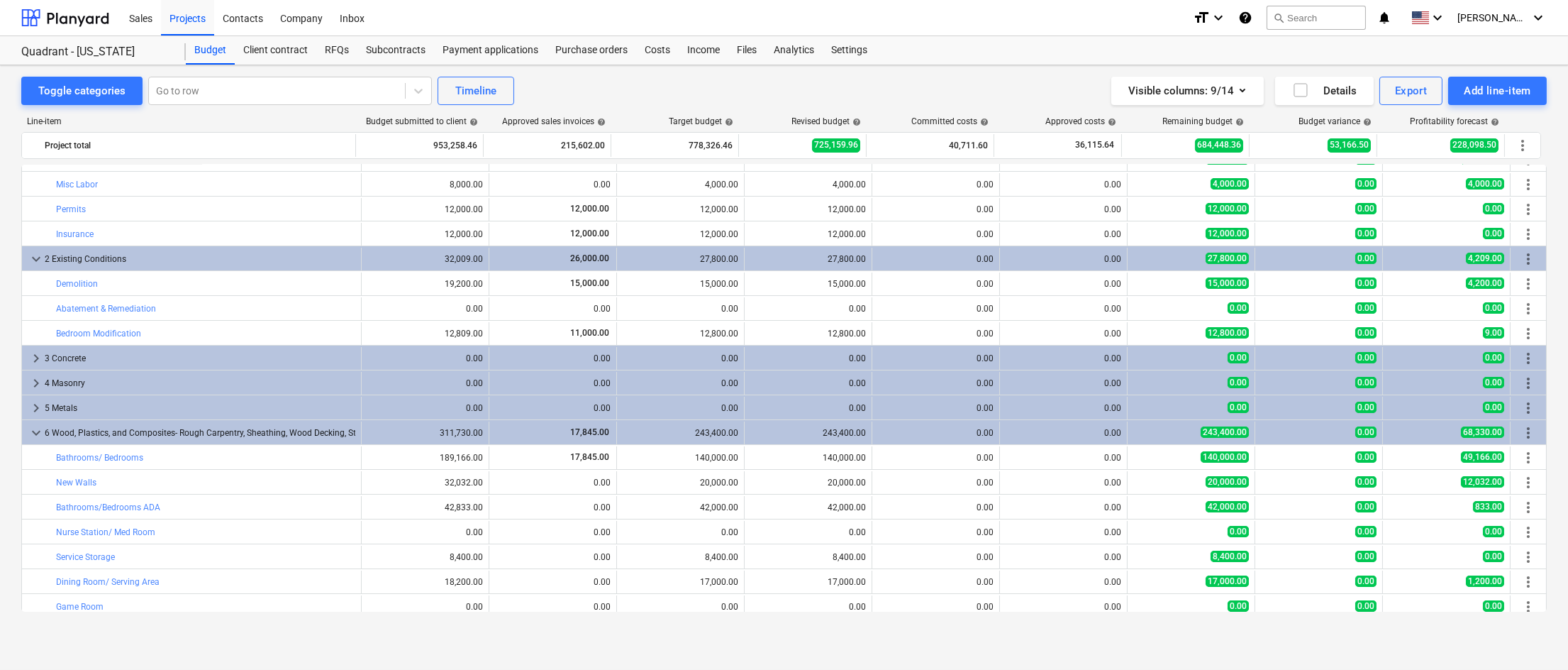
scroll to position [0, 0]
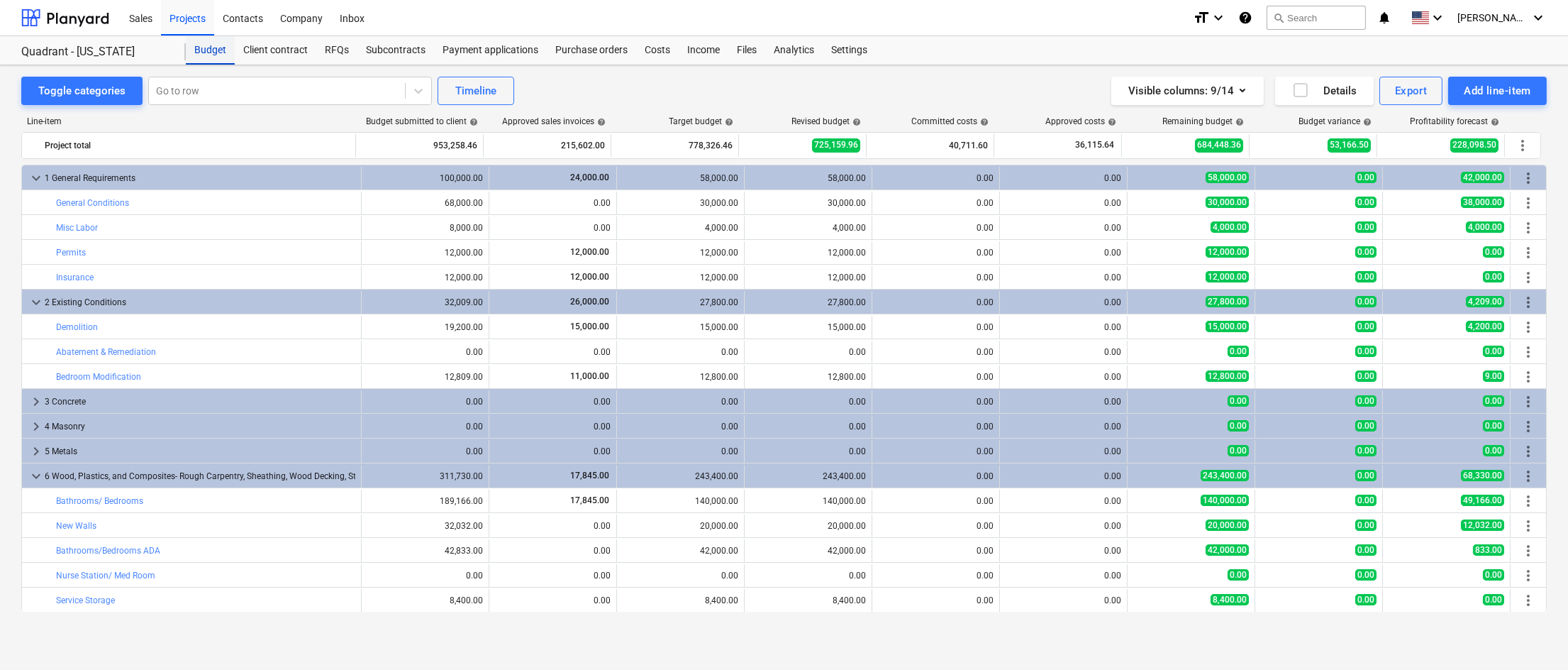
click at [207, 51] on div "Budget" at bounding box center [211, 50] width 49 height 28
click at [257, 15] on div "Contacts" at bounding box center [243, 17] width 58 height 36
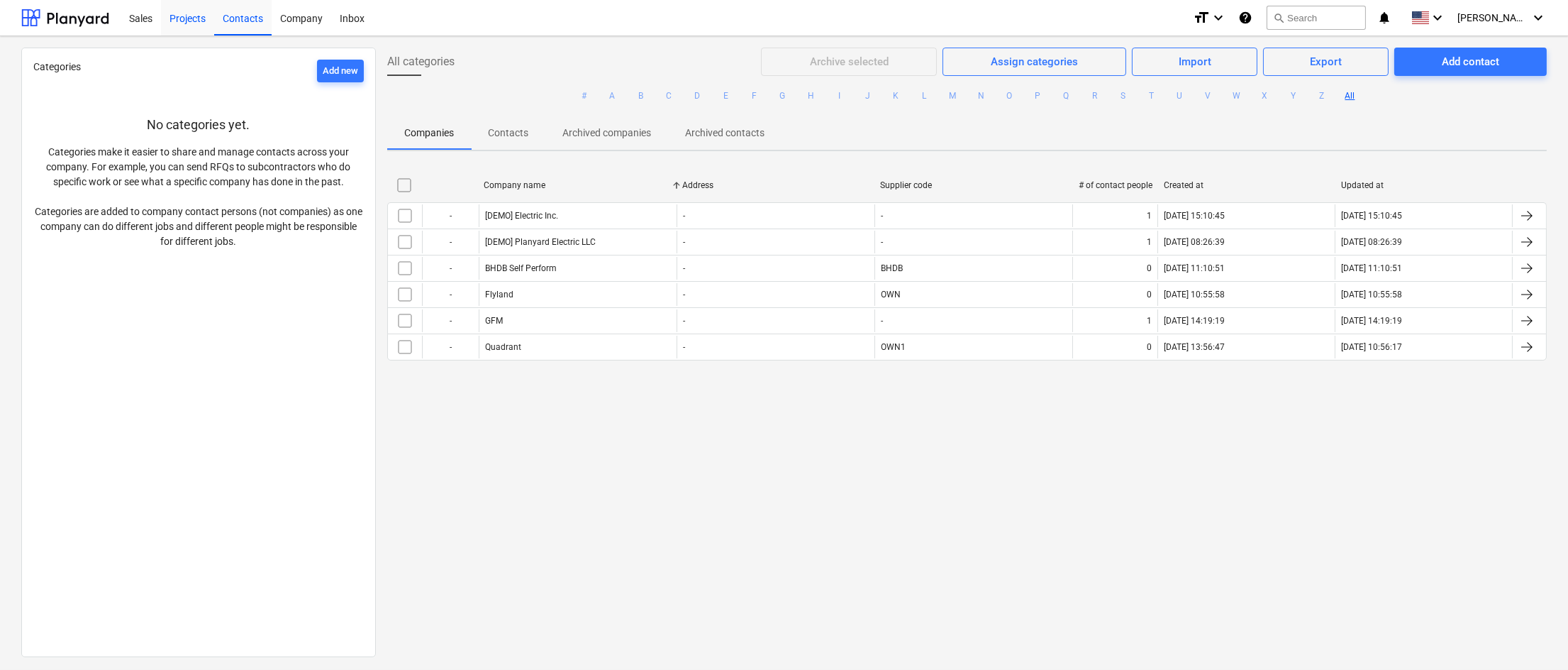
click at [181, 20] on div "Projects" at bounding box center [188, 17] width 53 height 36
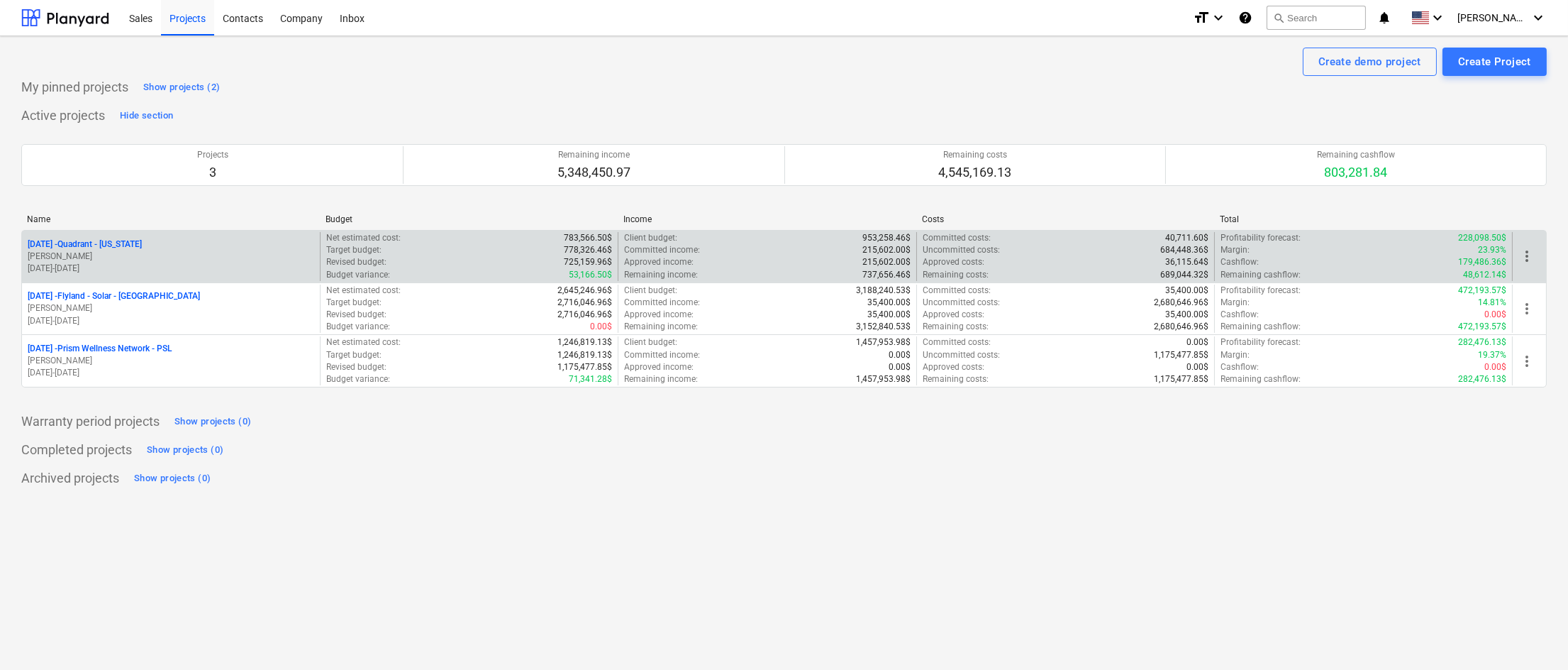
click at [123, 238] on p "[DATE] - Quadrant - [US_STATE]" at bounding box center [84, 244] width 114 height 12
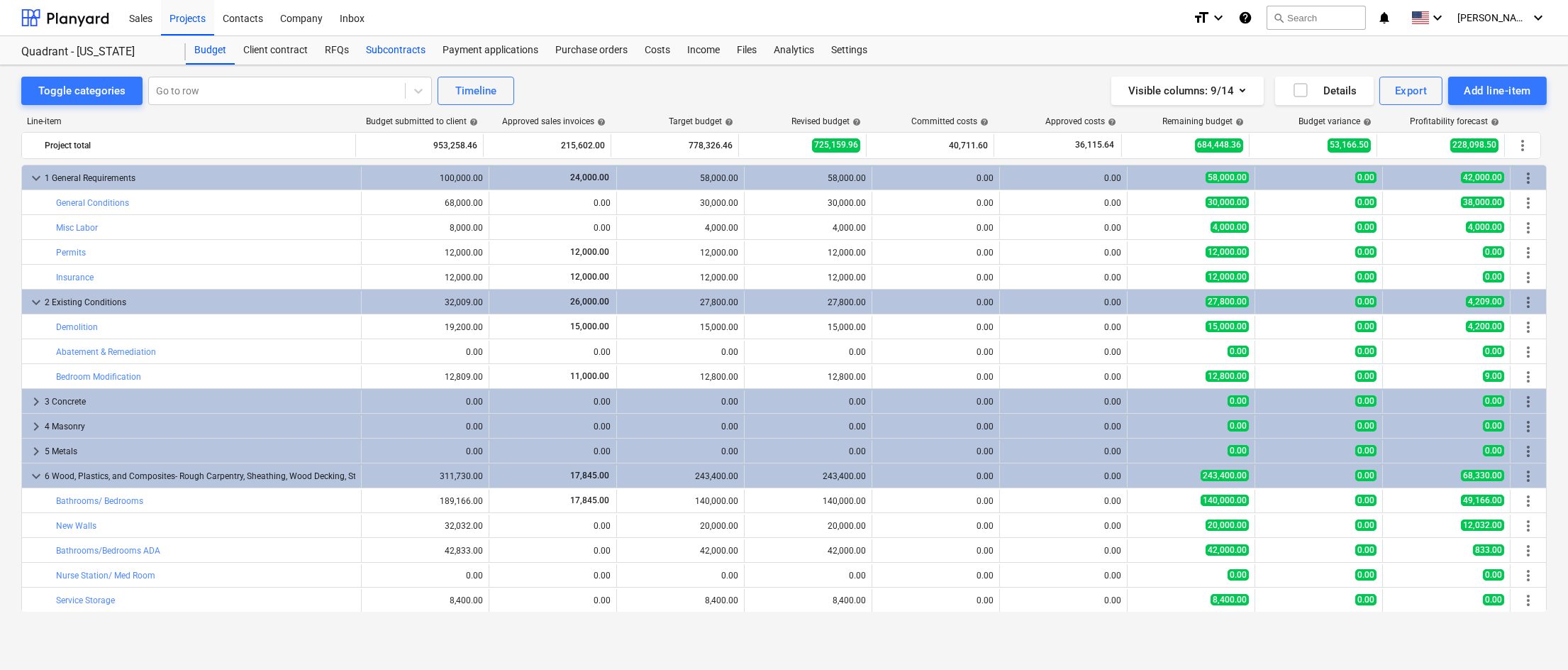
click at [390, 52] on div "Subcontracts" at bounding box center [396, 50] width 77 height 28
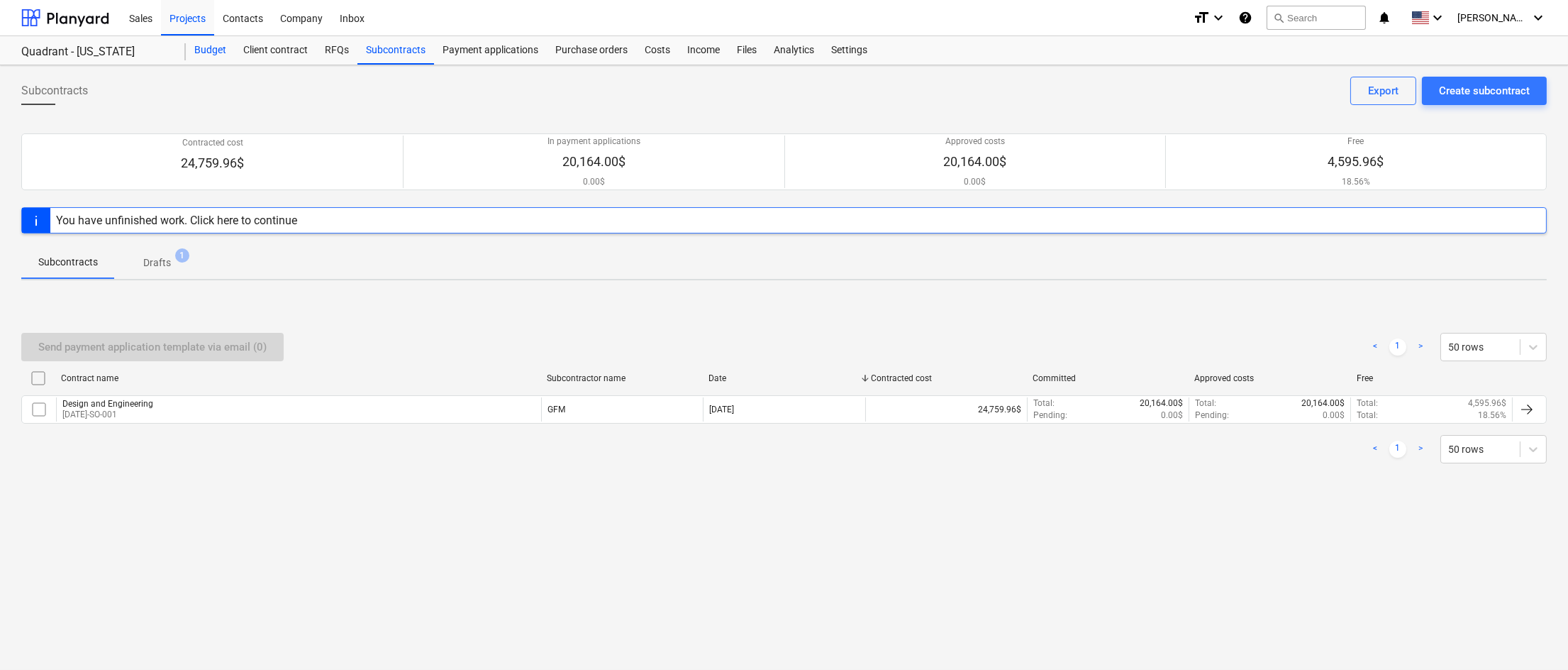
click at [207, 48] on div "Budget" at bounding box center [211, 50] width 49 height 28
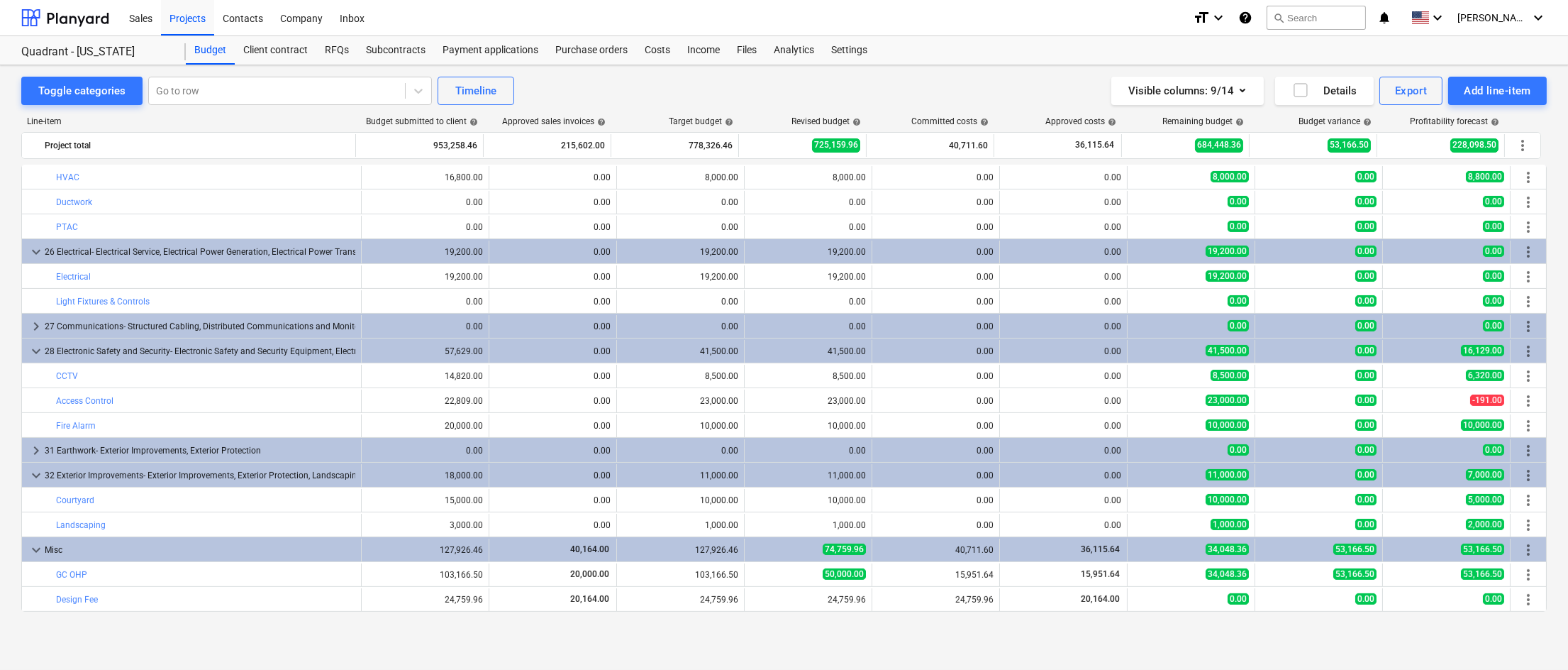
scroll to position [1390, 0]
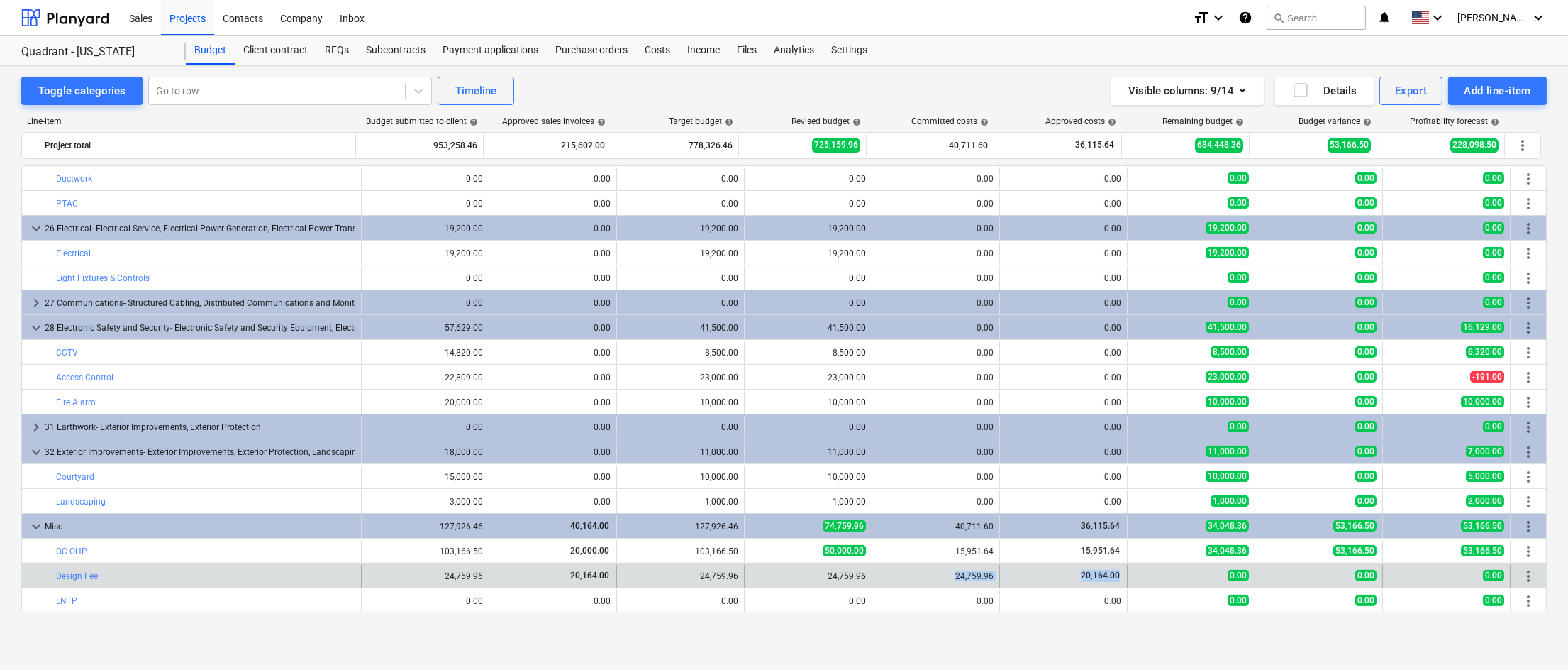
drag, startPoint x: 950, startPoint y: 578, endPoint x: 1126, endPoint y: 576, distance: 176.0
click at [1126, 576] on div "bar_chart Design Fee edit 24,759.96 20,164.00 edit 24,759.96 edit 24,759.96 24,…" at bounding box center [784, 576] width 1524 height 23
click at [1227, 577] on span "0.00" at bounding box center [1238, 575] width 21 height 11
click at [1235, 577] on span "0.00" at bounding box center [1238, 575] width 21 height 11
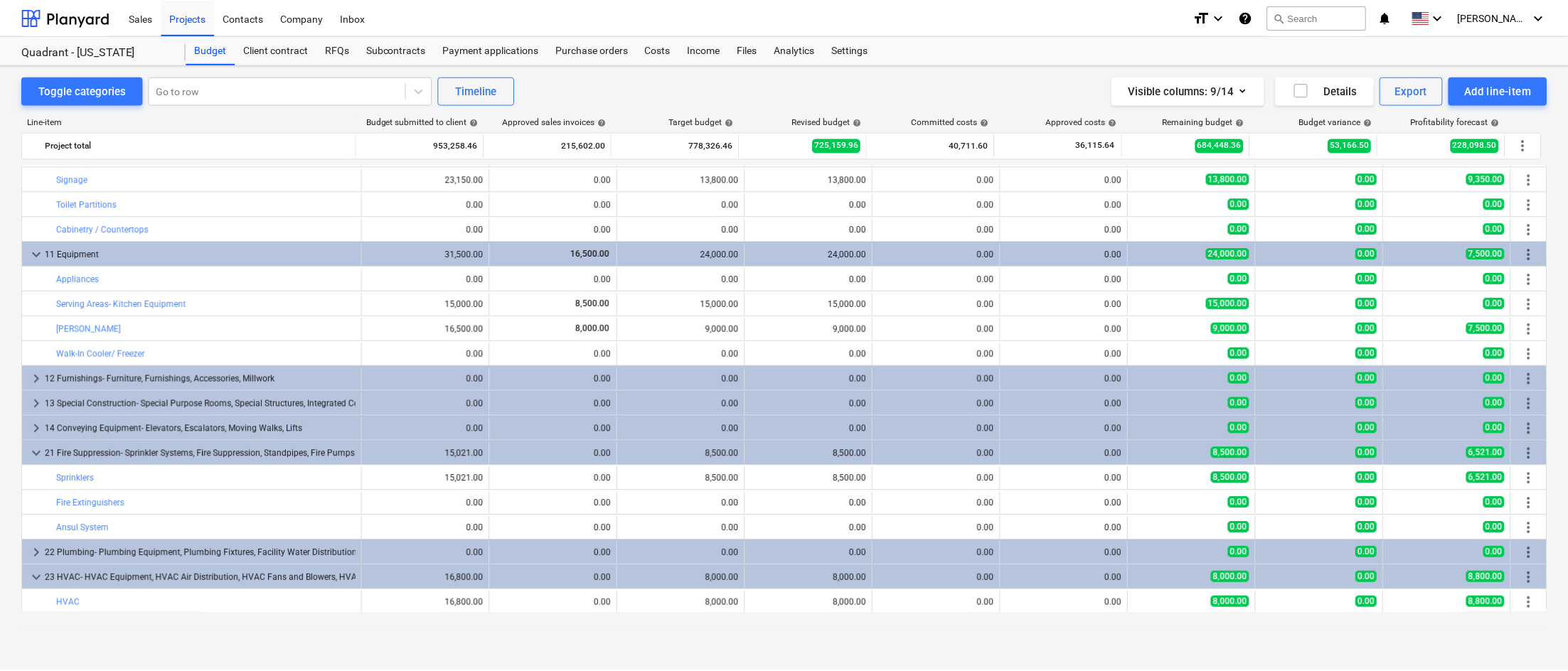
scroll to position [824, 0]
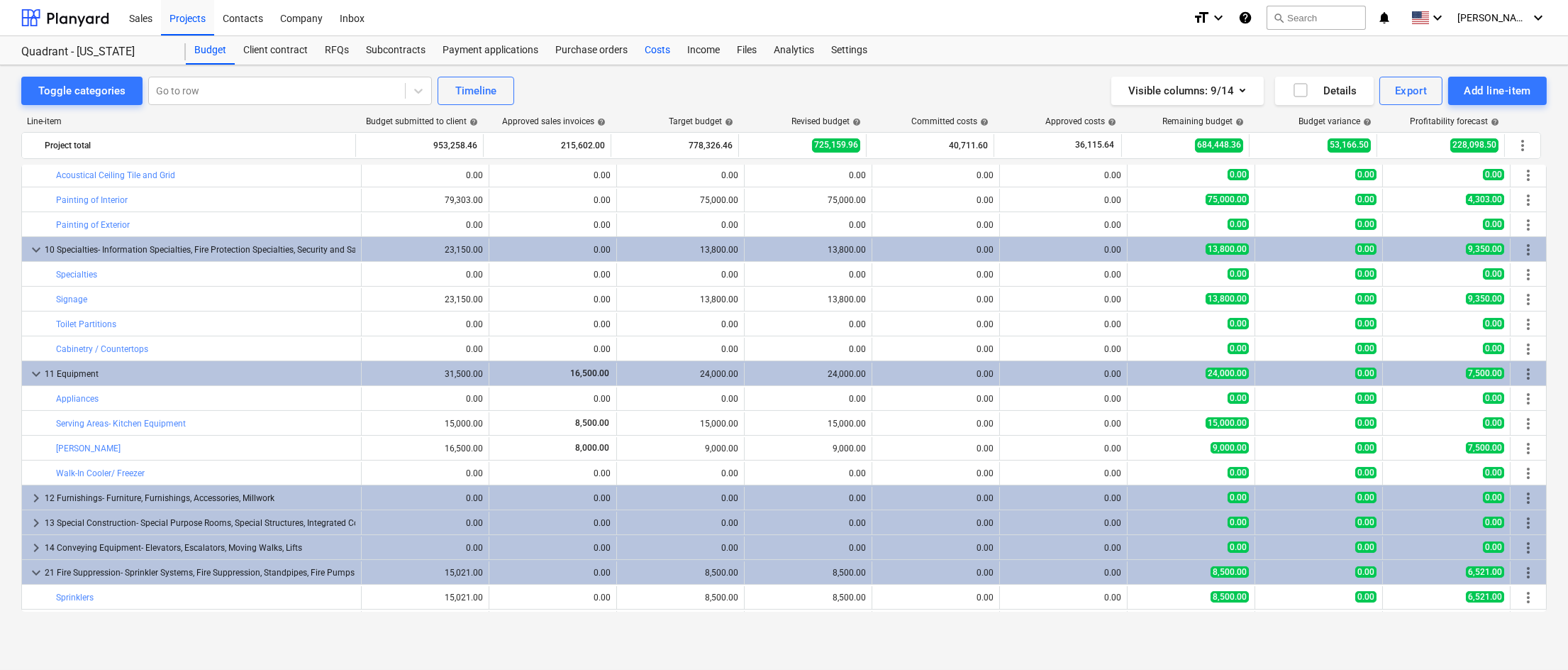
click at [655, 55] on div "Costs" at bounding box center [657, 50] width 43 height 28
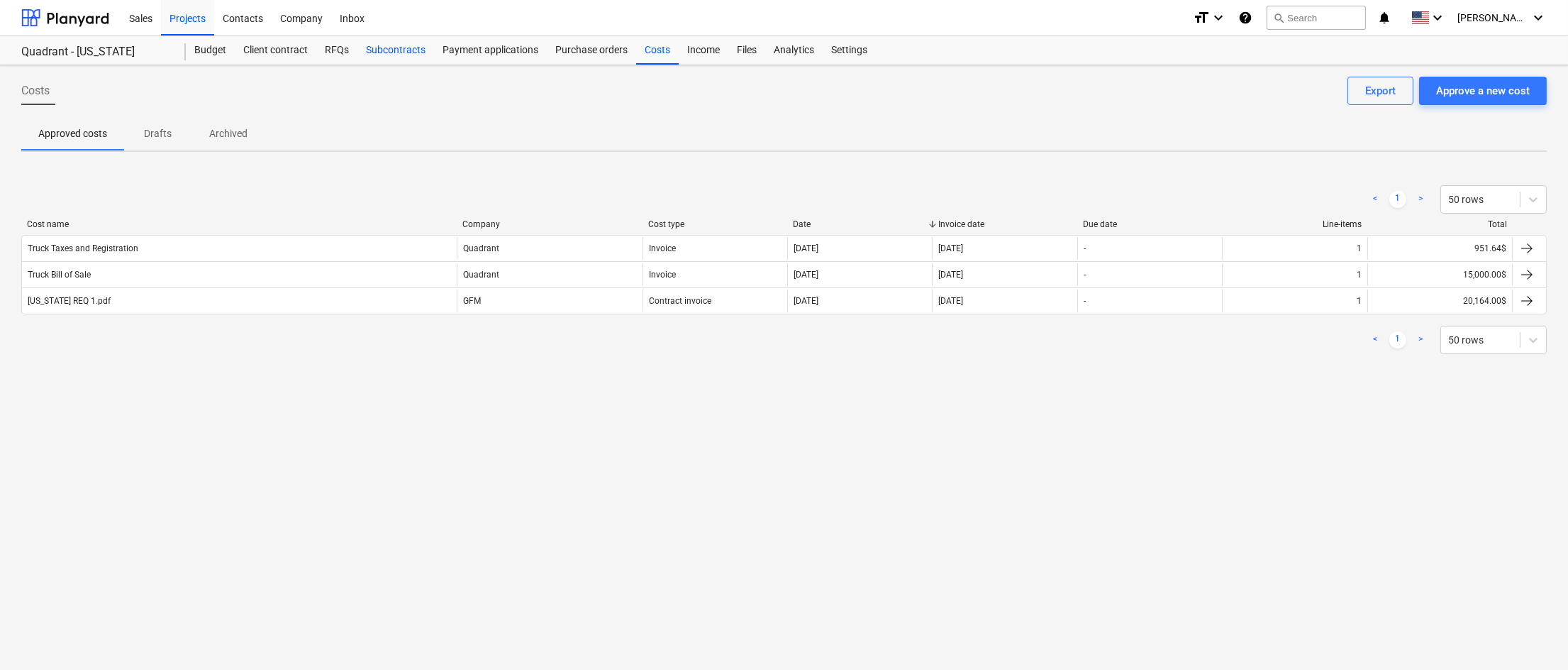
click at [400, 50] on div "Subcontracts" at bounding box center [396, 50] width 77 height 28
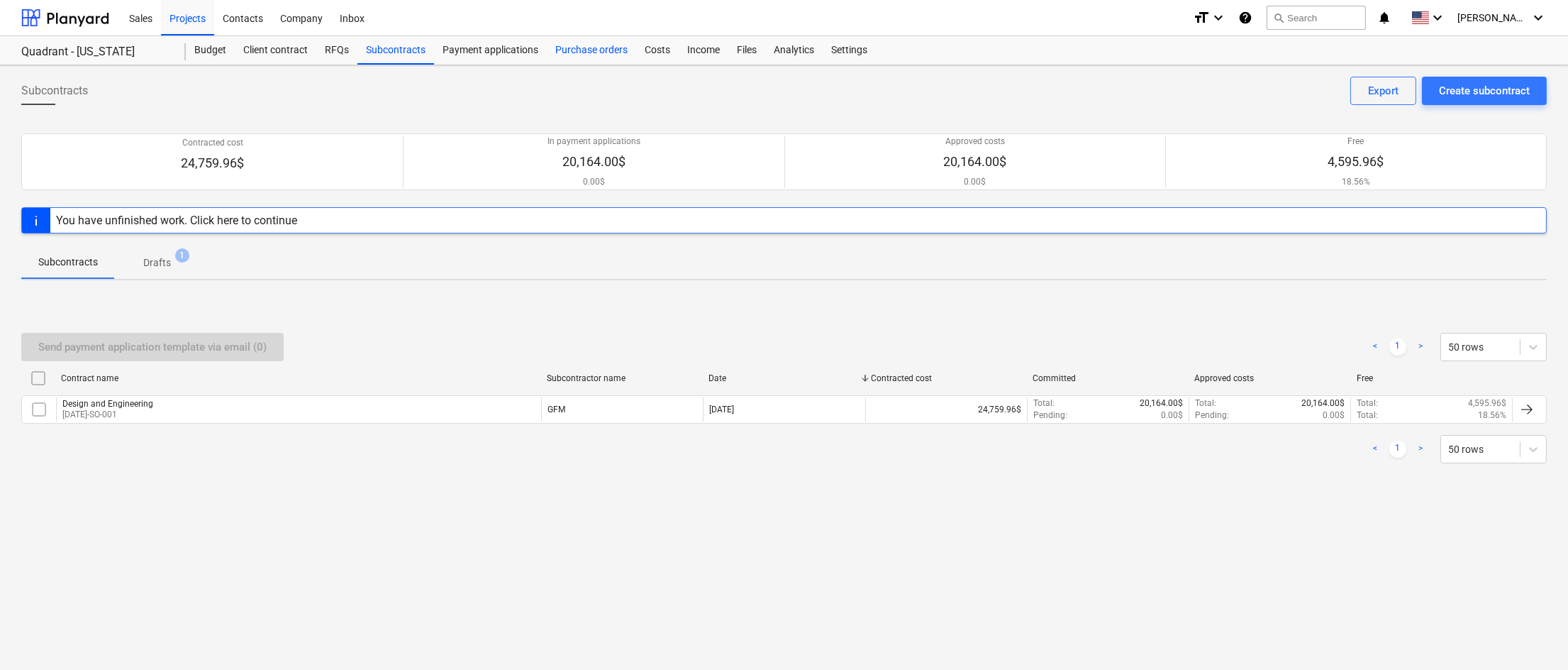
click at [610, 52] on div "Purchase orders" at bounding box center [591, 50] width 89 height 28
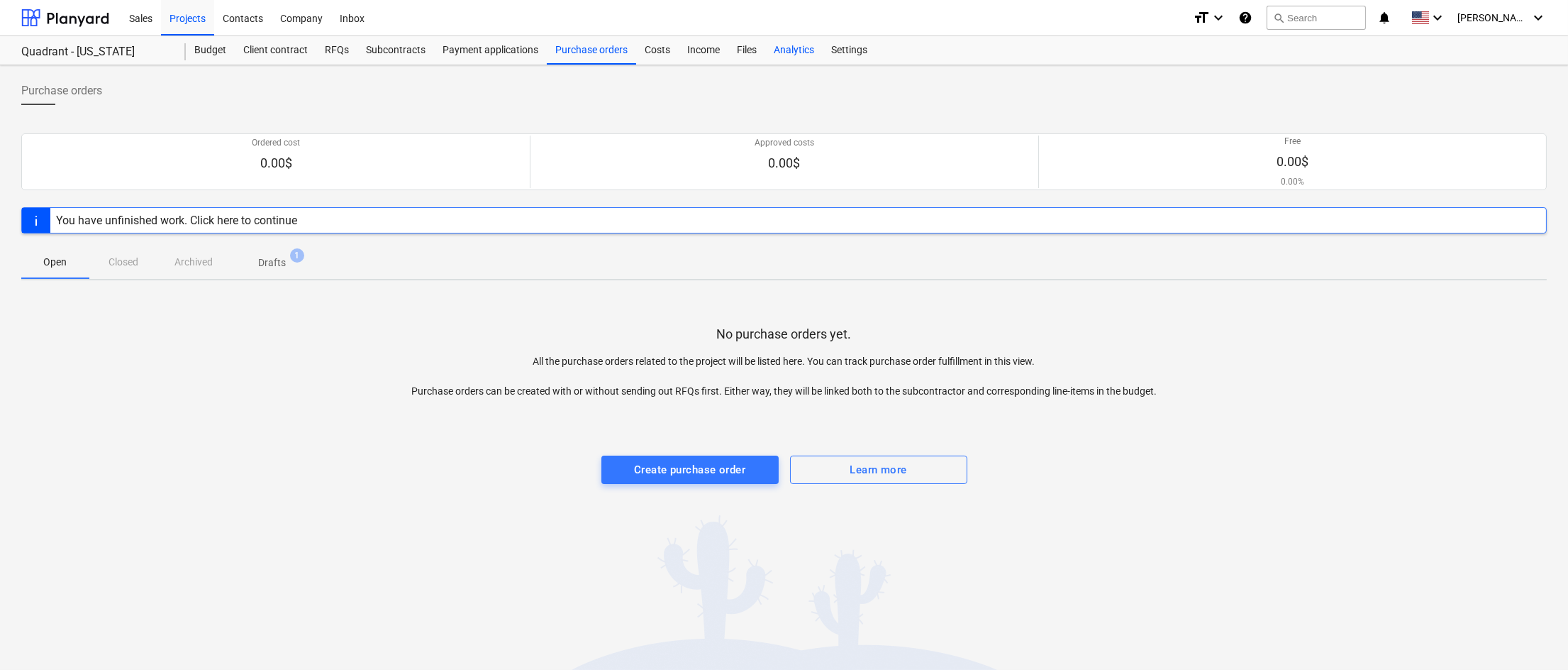
click at [799, 49] on div "Analytics" at bounding box center [794, 50] width 58 height 28
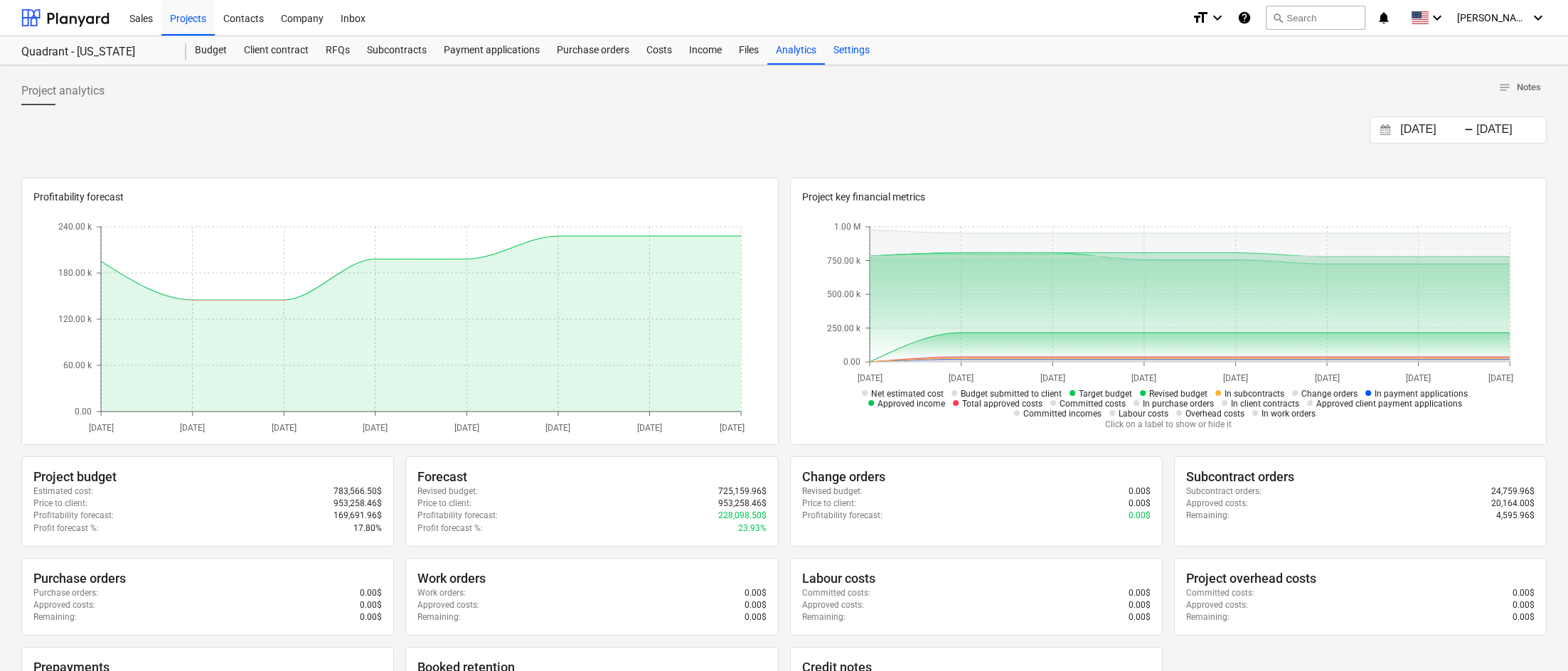
click at [858, 49] on div "Settings" at bounding box center [851, 50] width 53 height 29
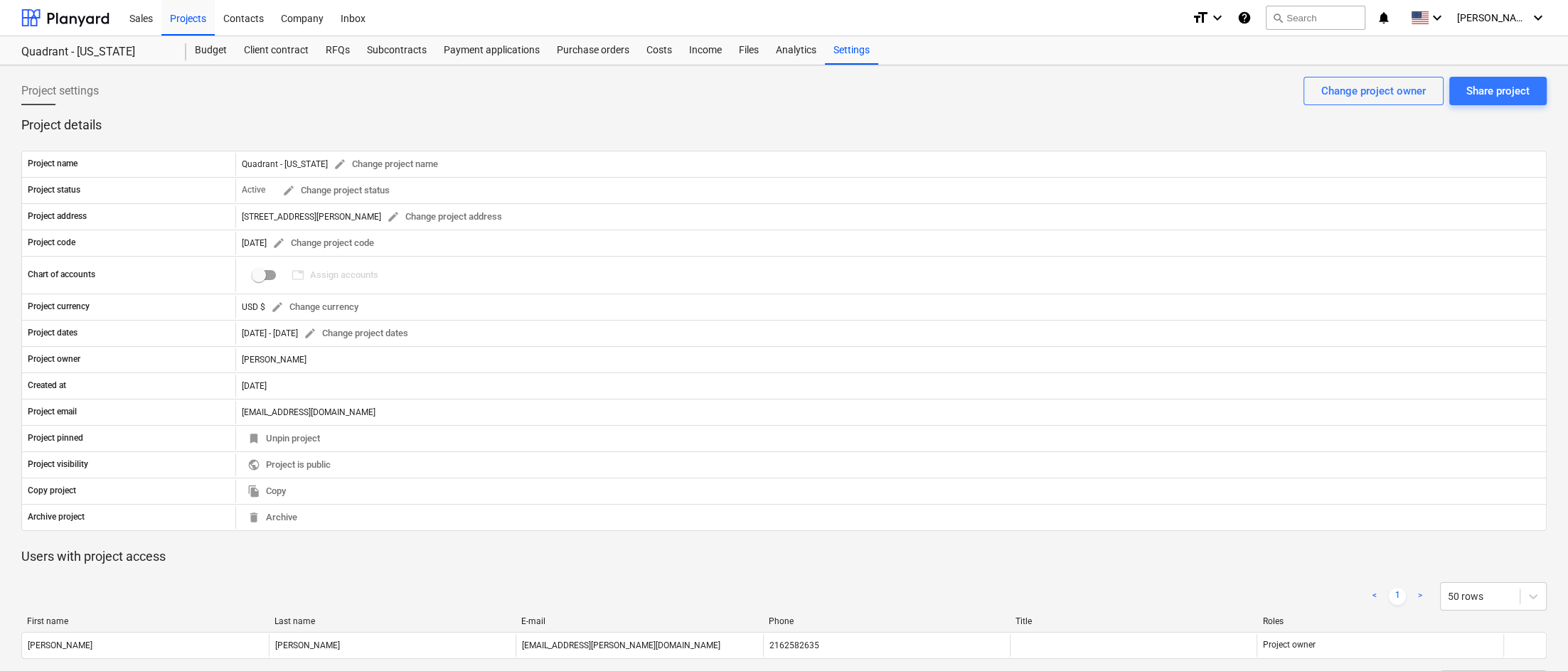
click at [633, 103] on div "Project settings Share project Change project owner" at bounding box center [784, 97] width 1525 height 40
click at [658, 48] on div "Costs" at bounding box center [659, 50] width 43 height 29
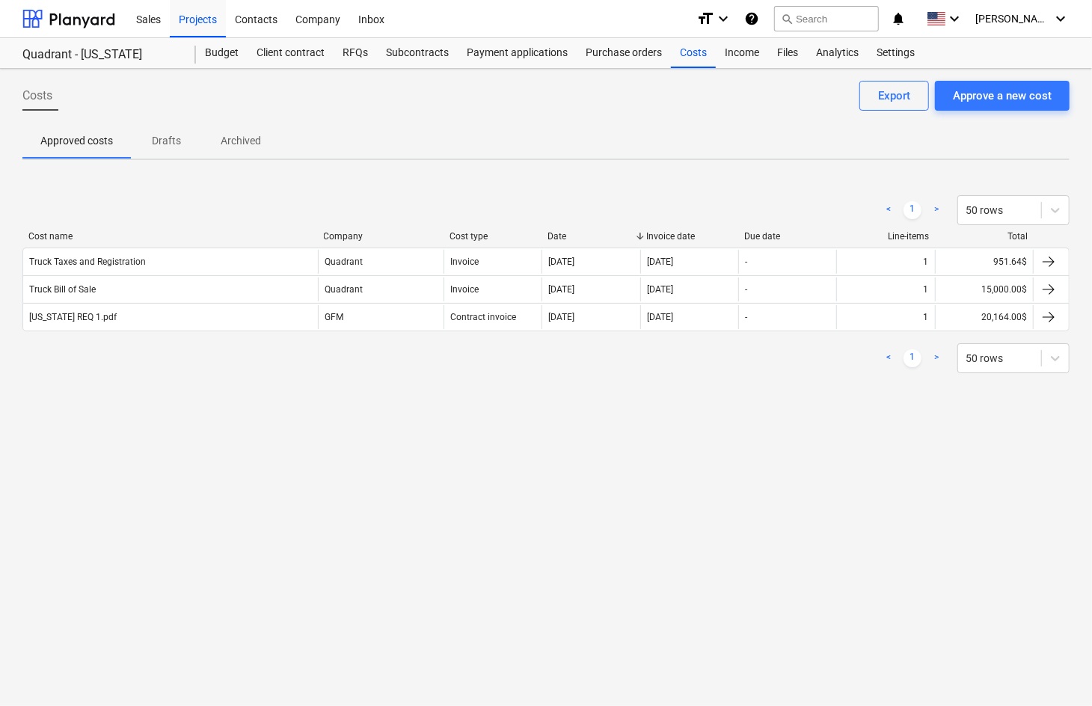
click at [535, 453] on div "Costs Approve a new cost Export Approved costs Drafts Archived < 1 > 50 rows Co…" at bounding box center [546, 387] width 1092 height 637
